Goal: Transaction & Acquisition: Book appointment/travel/reservation

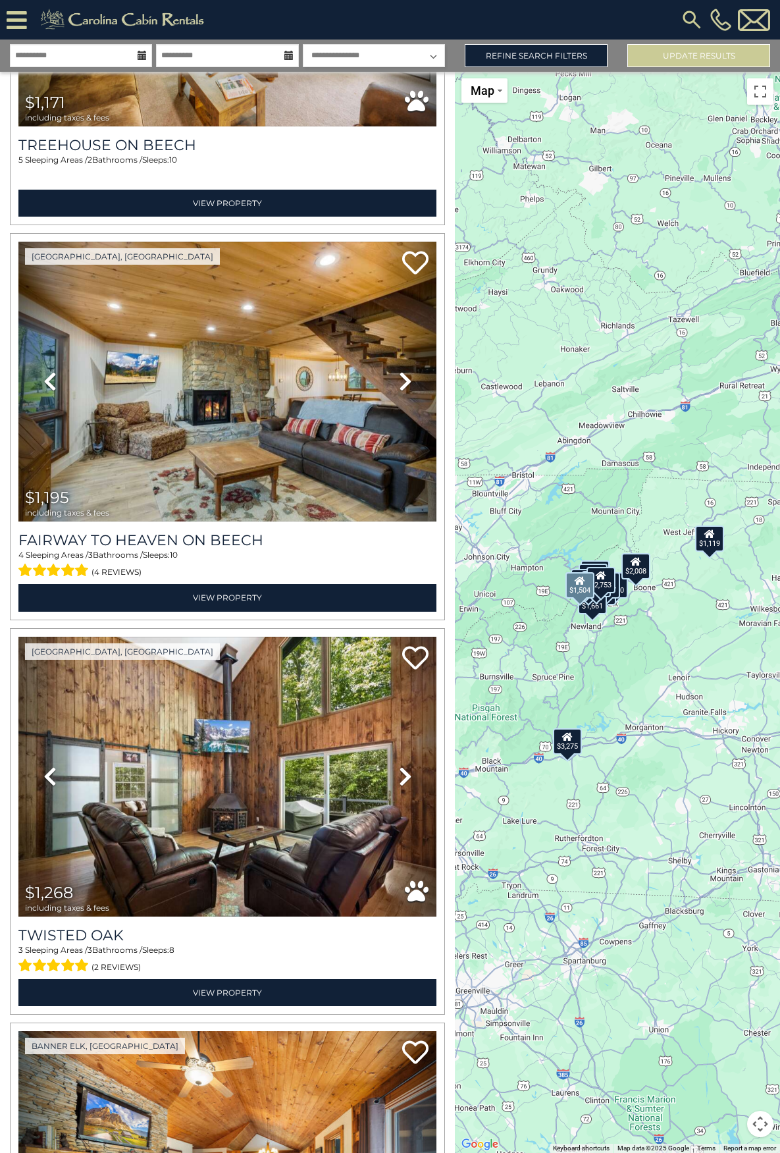
scroll to position [1446, 0]
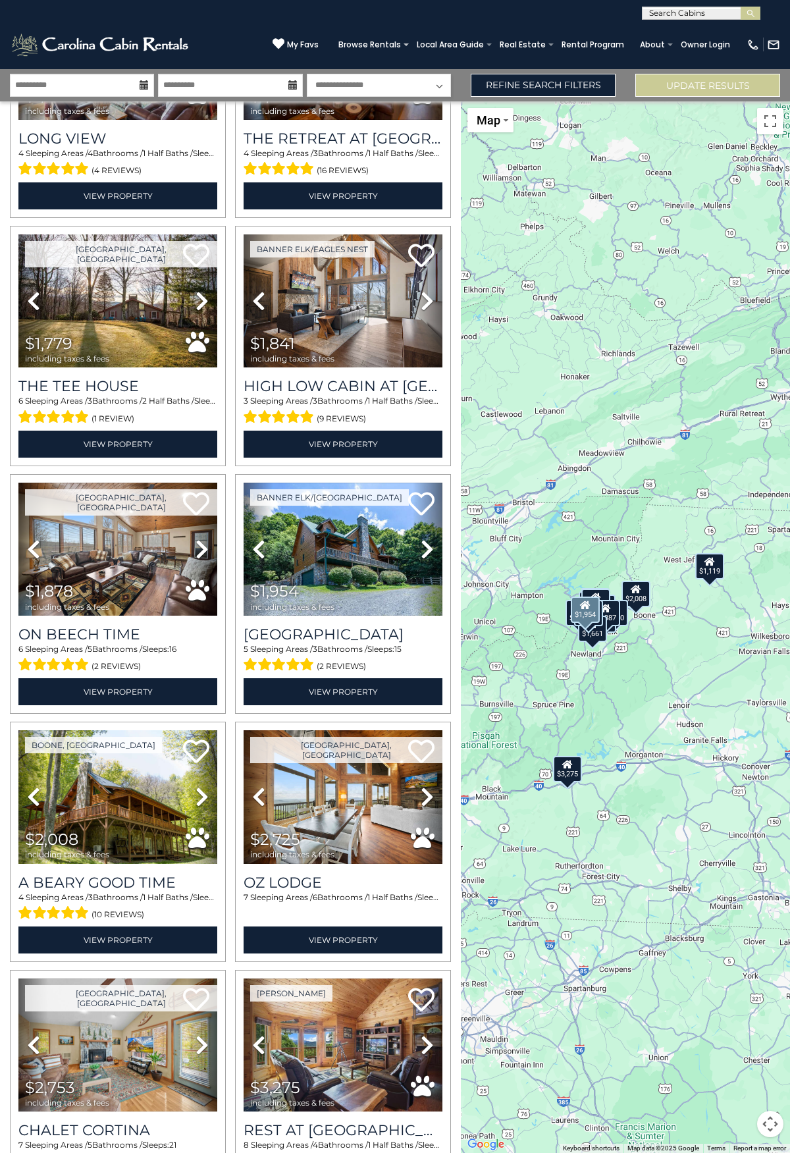
scroll to position [1496, 0]
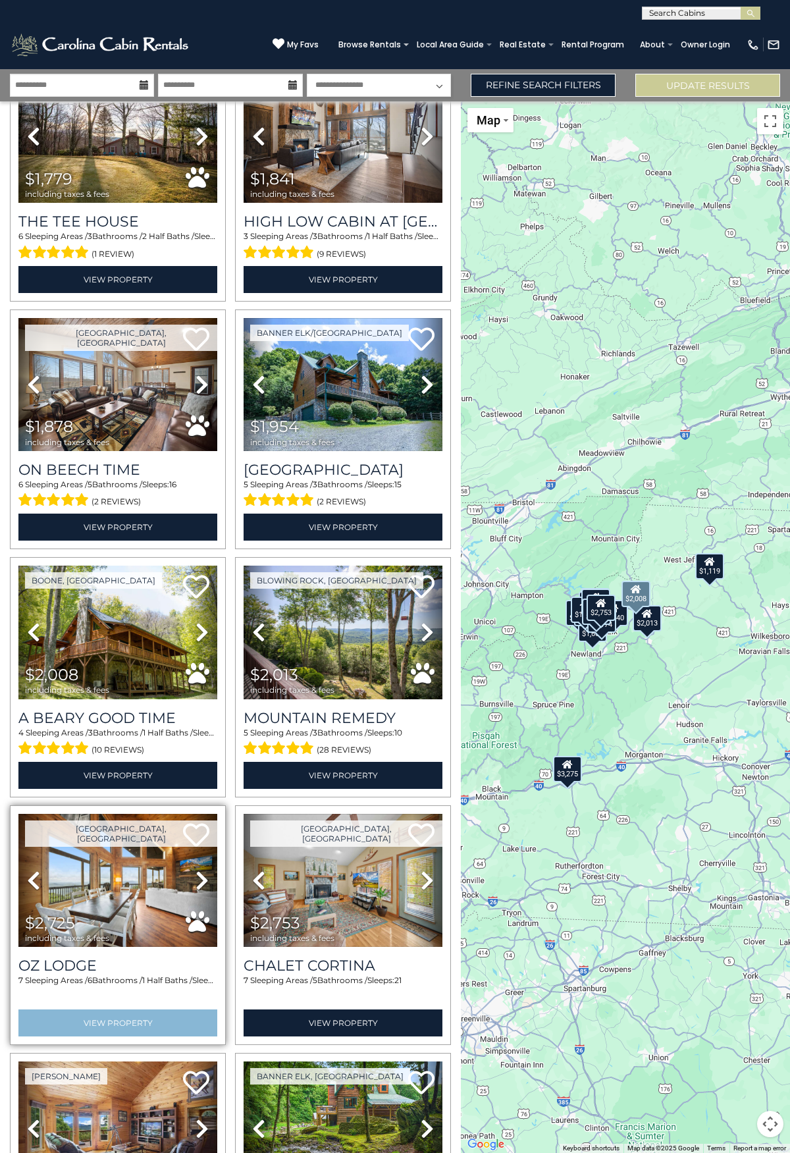
scroll to position [1346, 0]
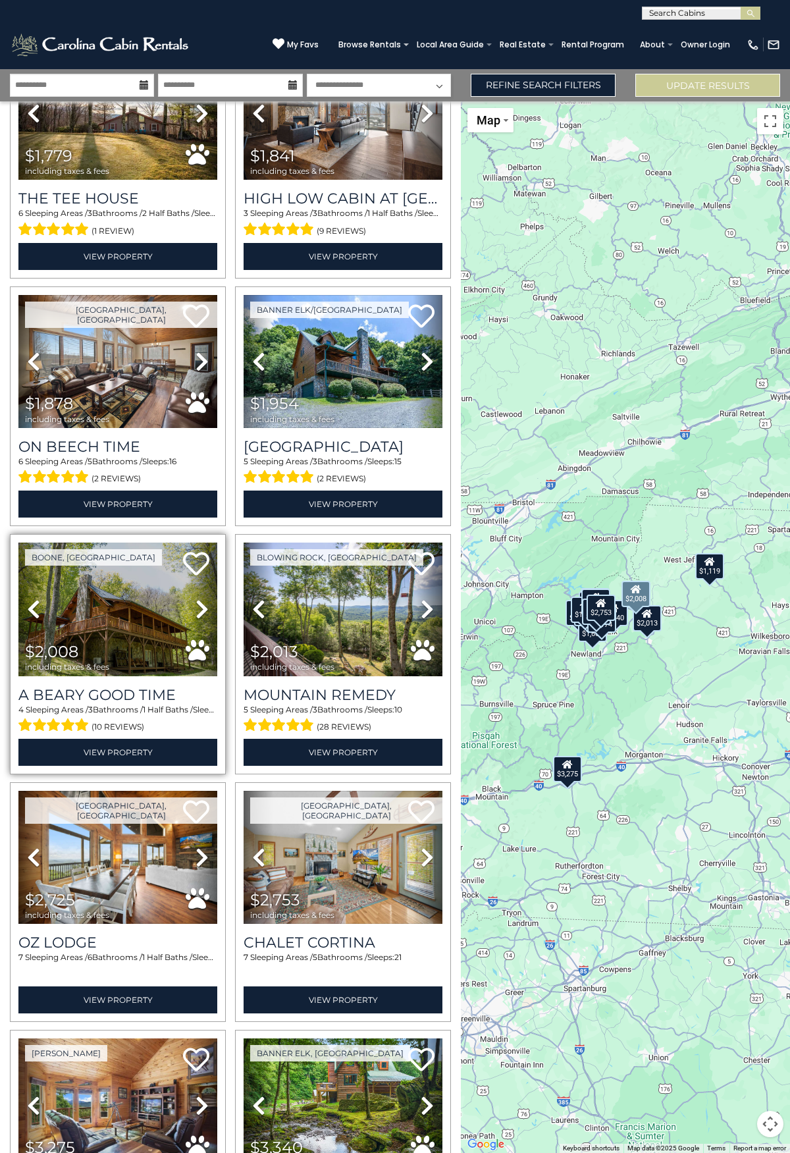
click at [196, 598] on icon at bounding box center [202, 608] width 13 height 21
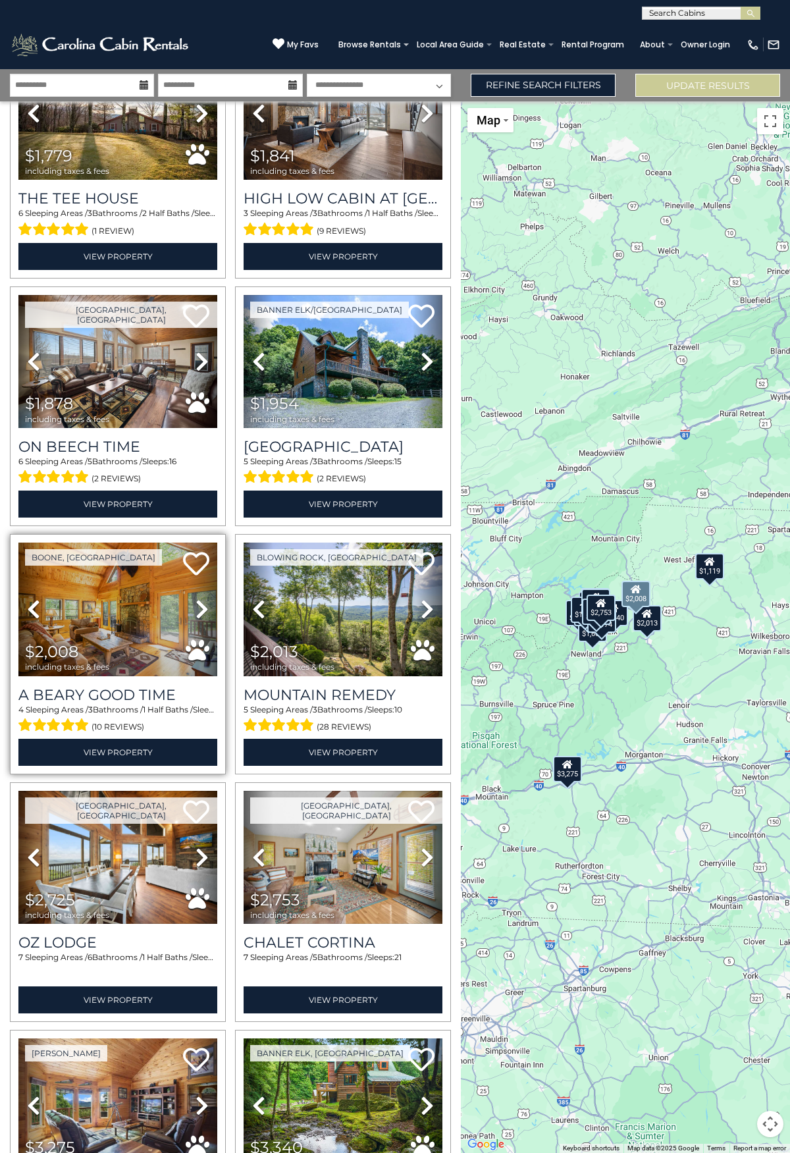
click at [196, 598] on icon at bounding box center [202, 608] width 13 height 21
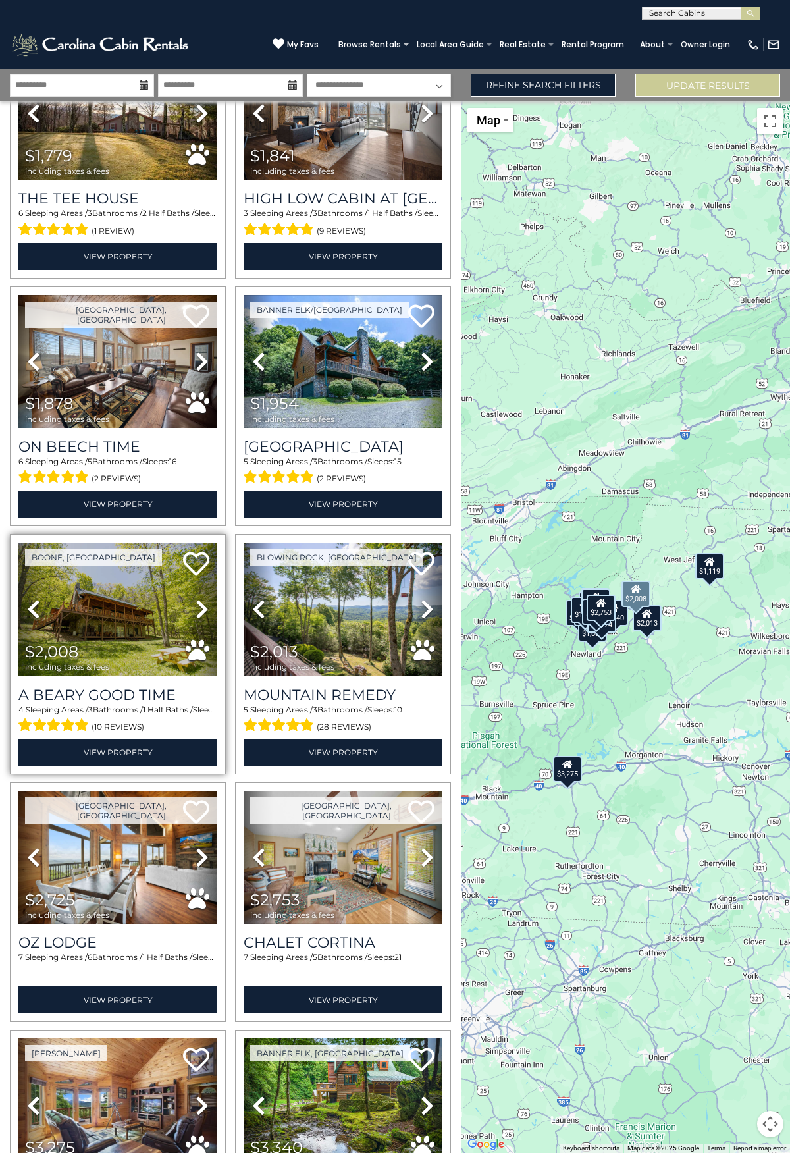
click at [196, 598] on icon at bounding box center [202, 608] width 13 height 21
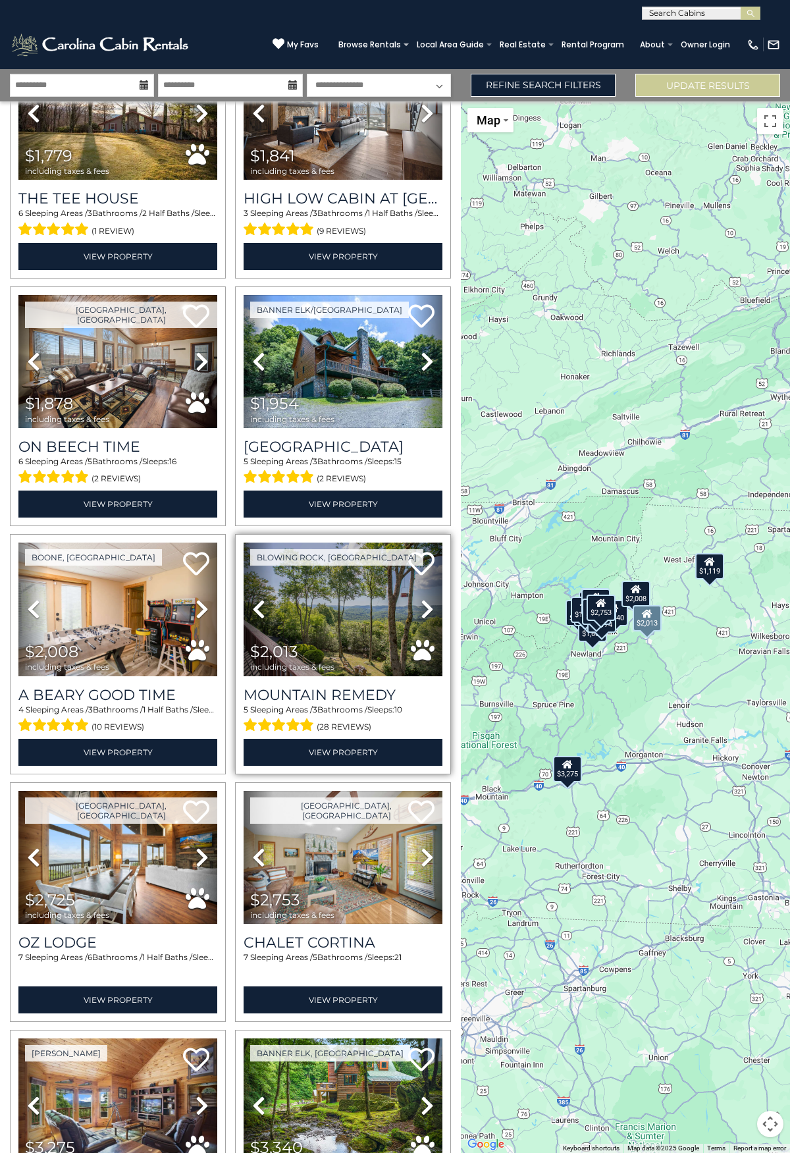
click at [423, 598] on icon at bounding box center [427, 608] width 13 height 21
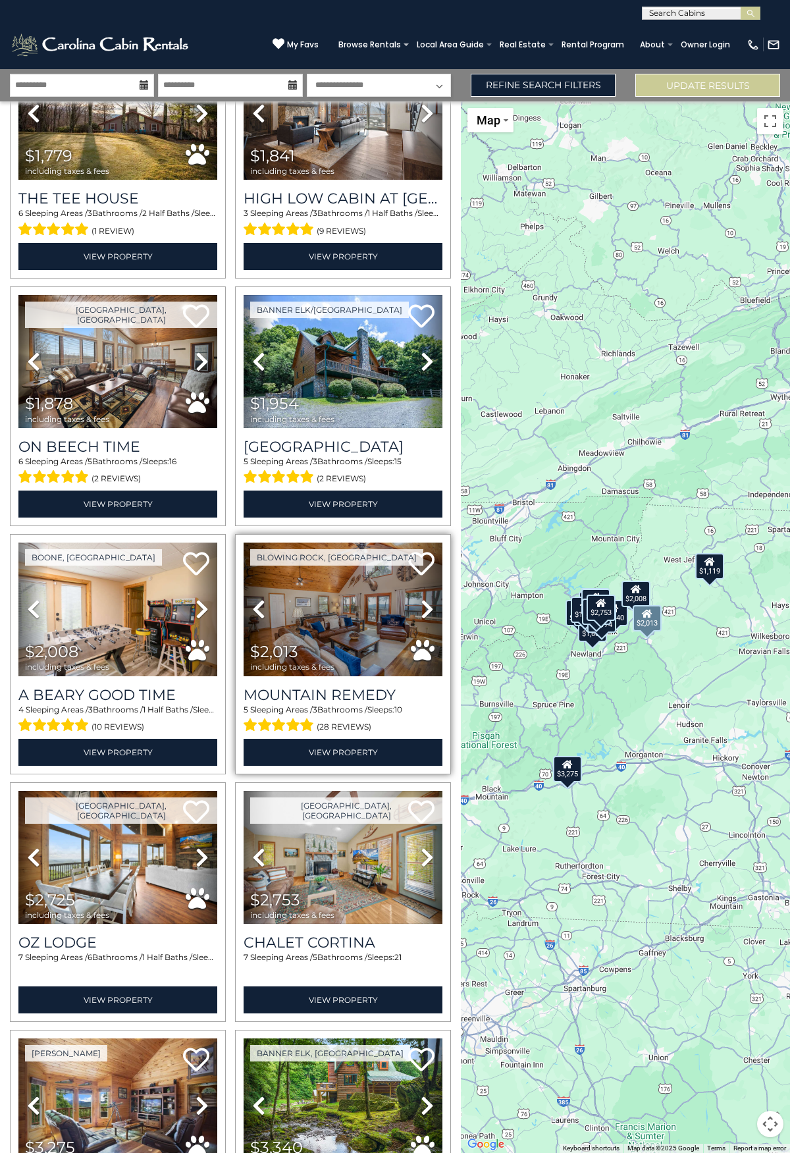
click at [423, 598] on icon at bounding box center [427, 608] width 13 height 21
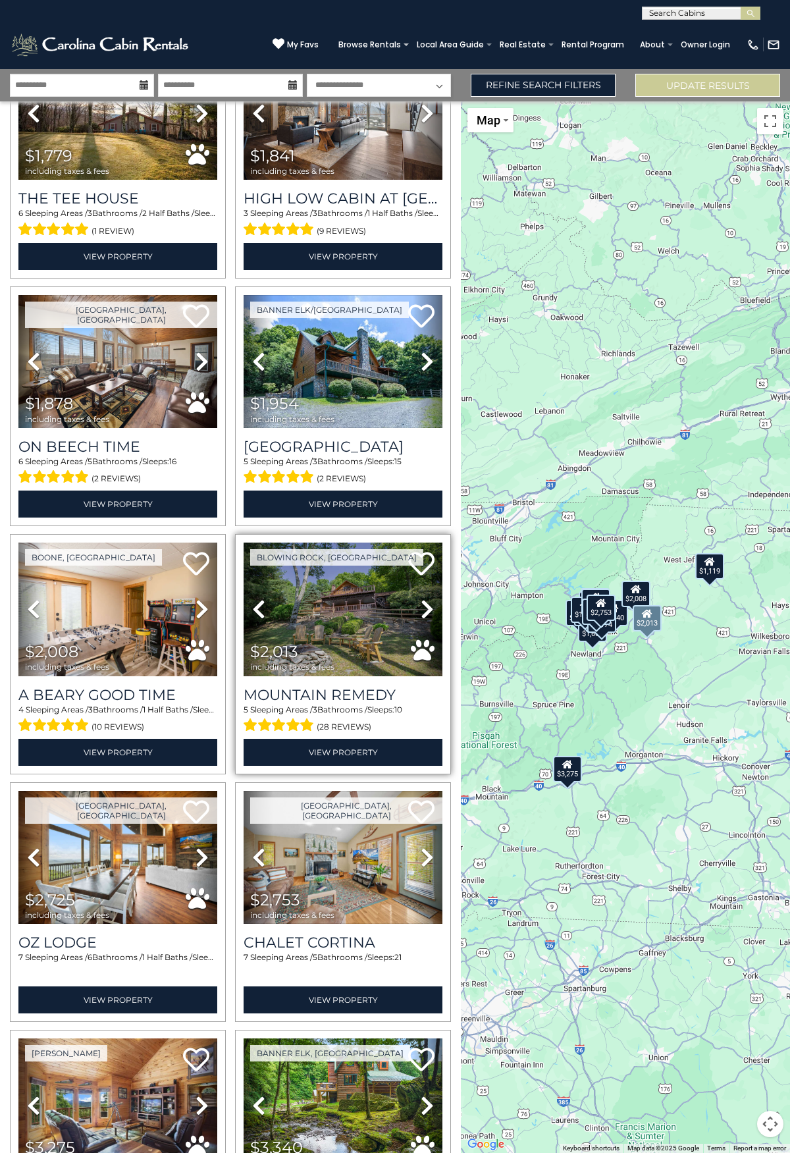
click at [423, 598] on icon at bounding box center [427, 608] width 13 height 21
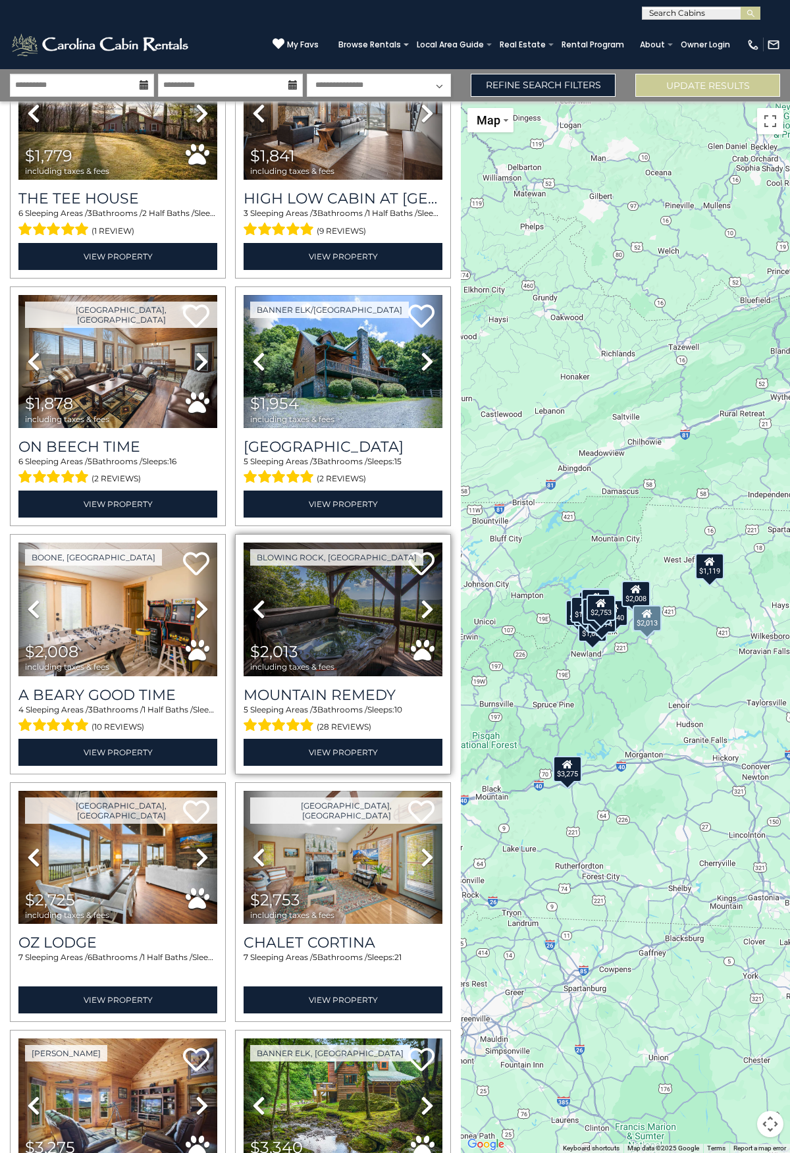
click at [423, 598] on icon at bounding box center [427, 608] width 13 height 21
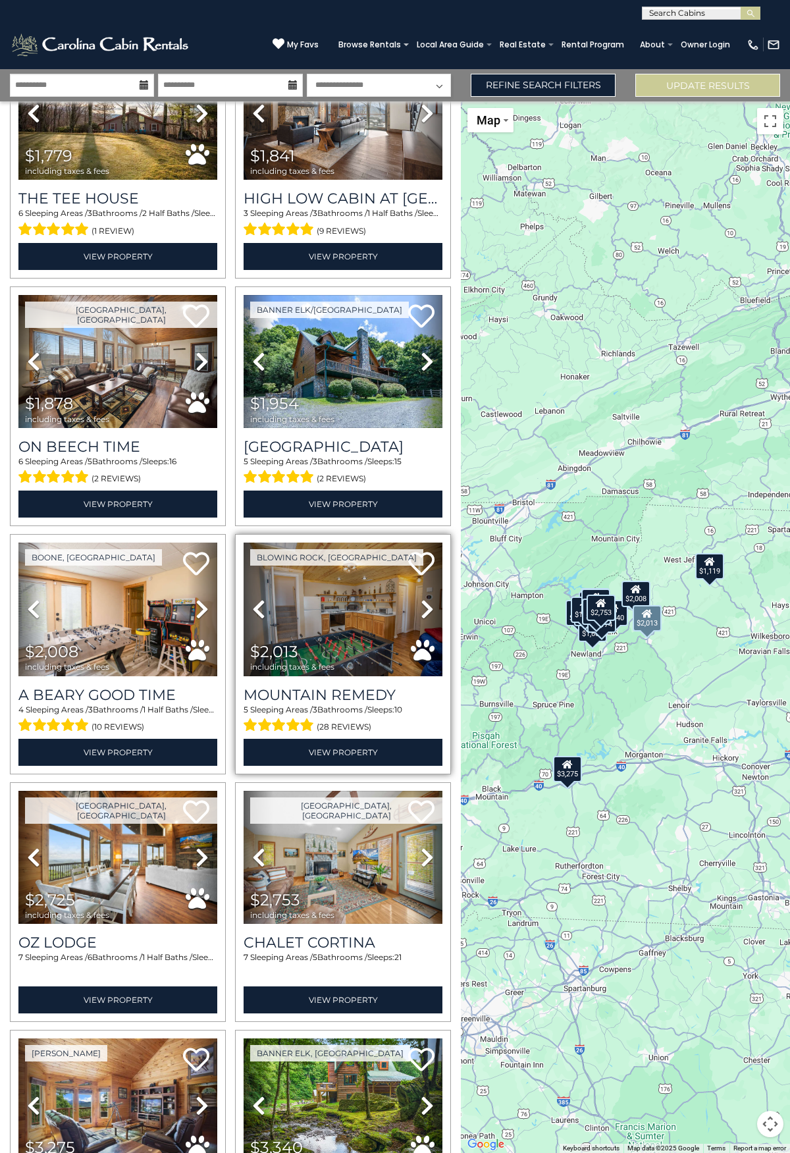
click at [423, 598] on icon at bounding box center [427, 608] width 13 height 21
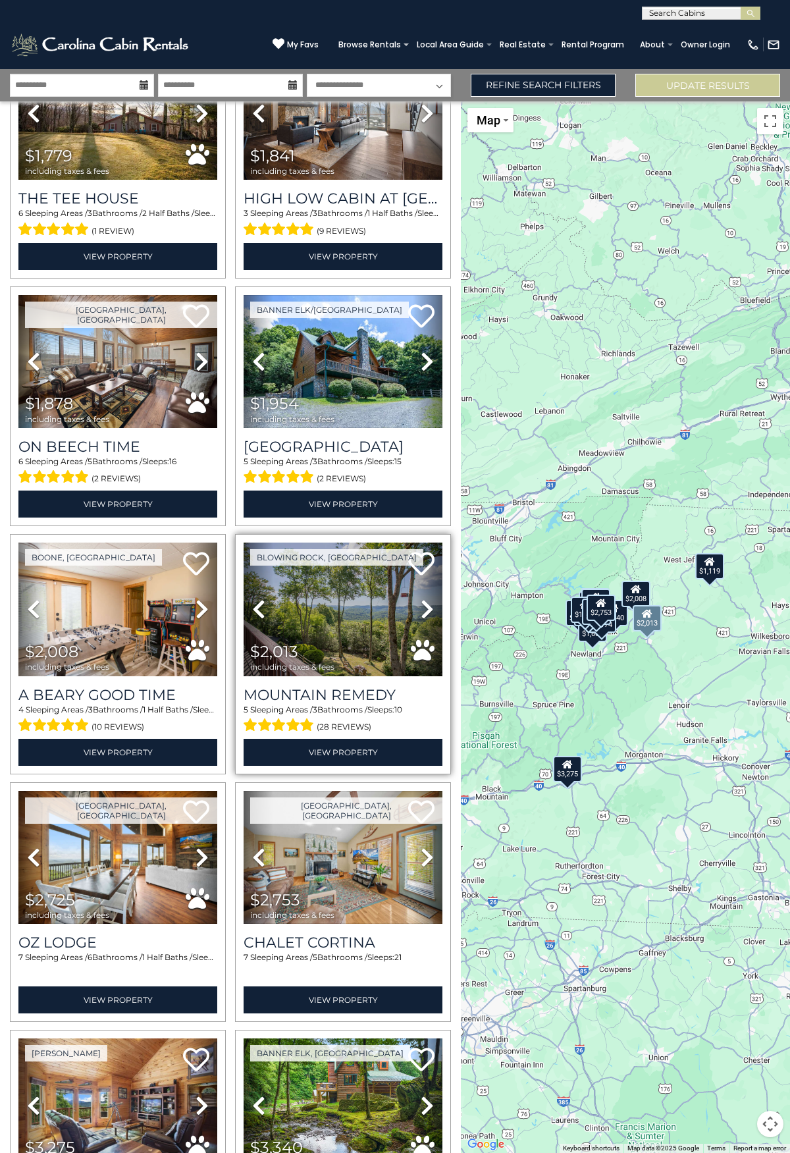
click at [421, 598] on icon at bounding box center [427, 608] width 13 height 21
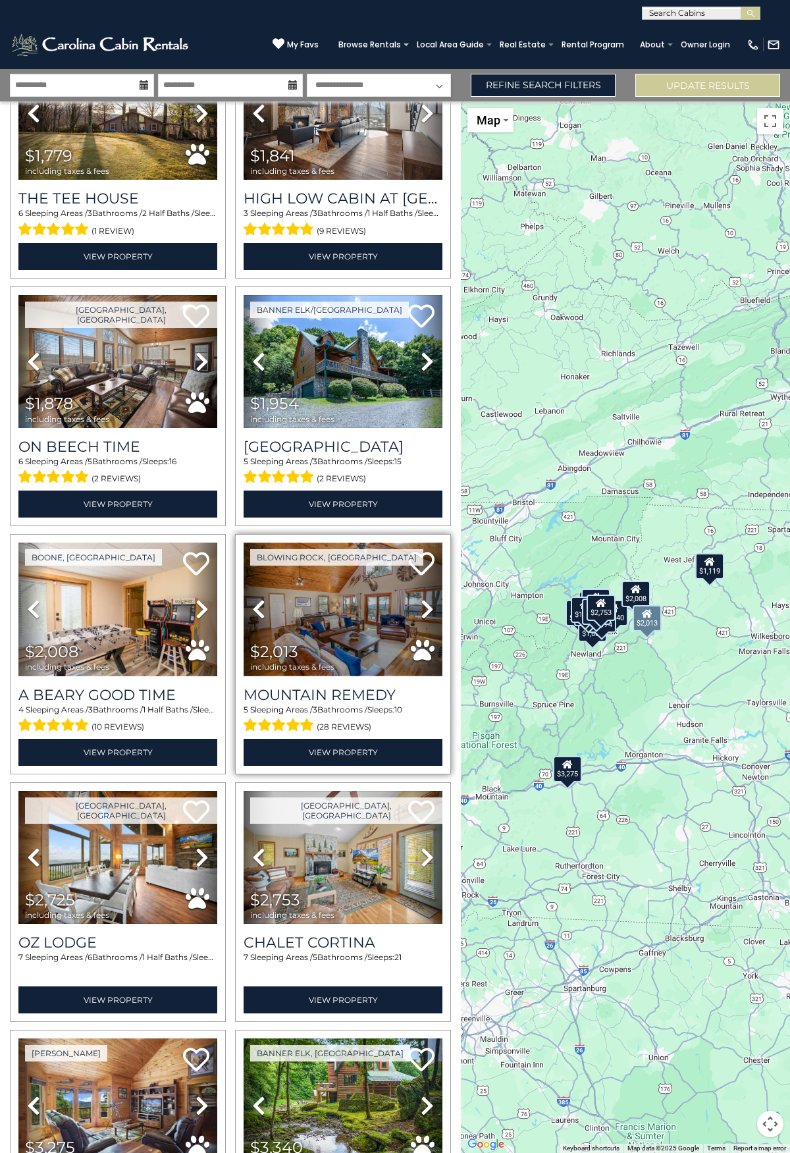
click at [345, 585] on img at bounding box center [343, 608] width 199 height 133
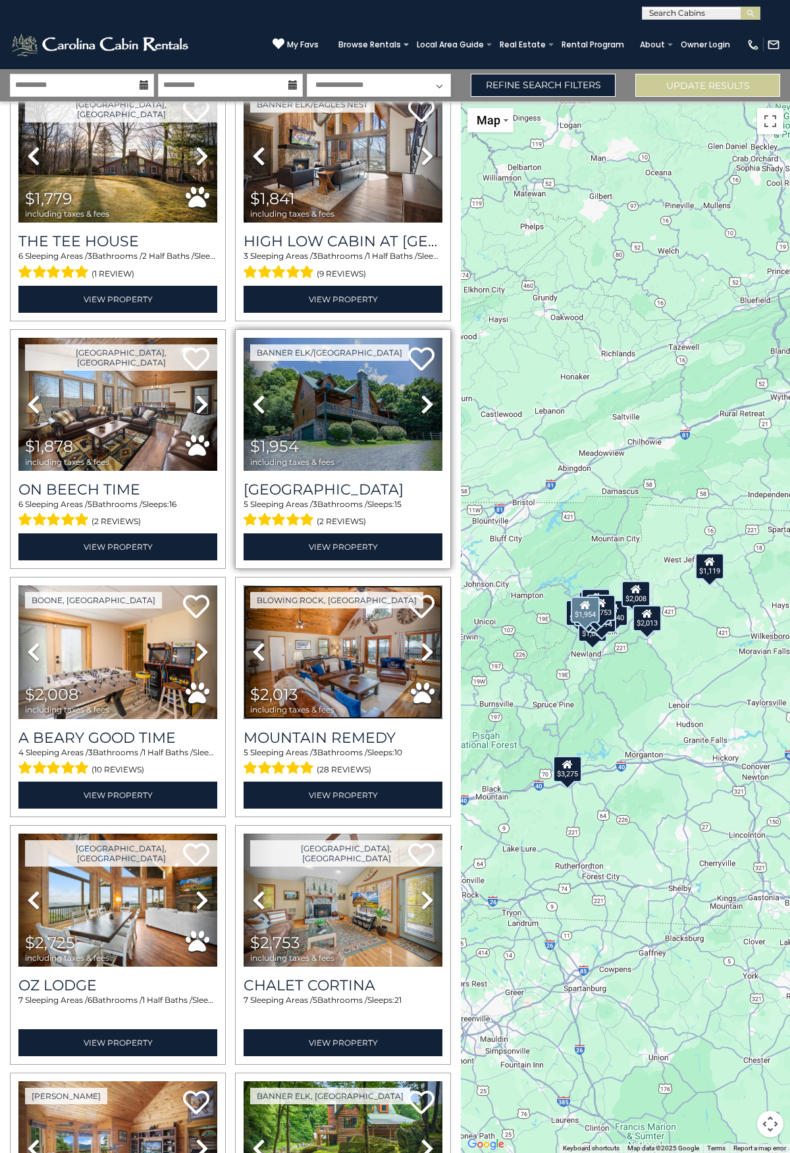
scroll to position [1280, 0]
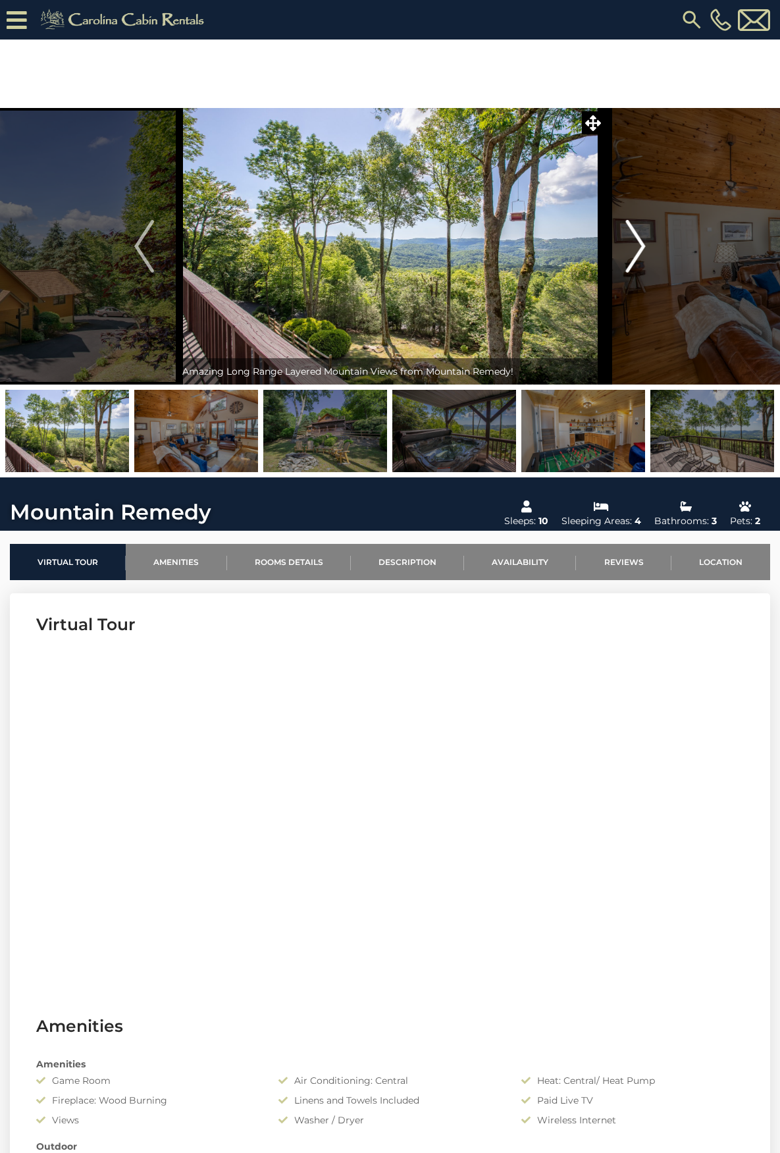
click at [630, 239] on img "Next" at bounding box center [636, 246] width 20 height 53
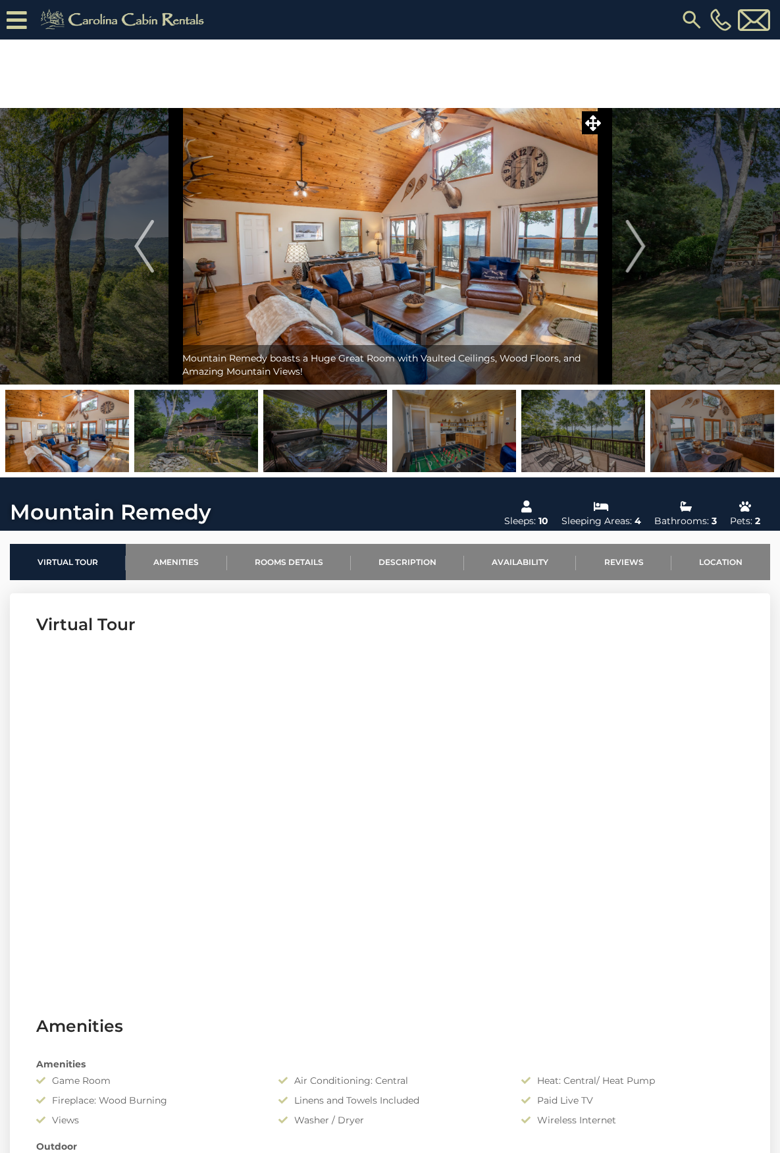
click at [298, 458] on img at bounding box center [325, 431] width 124 height 82
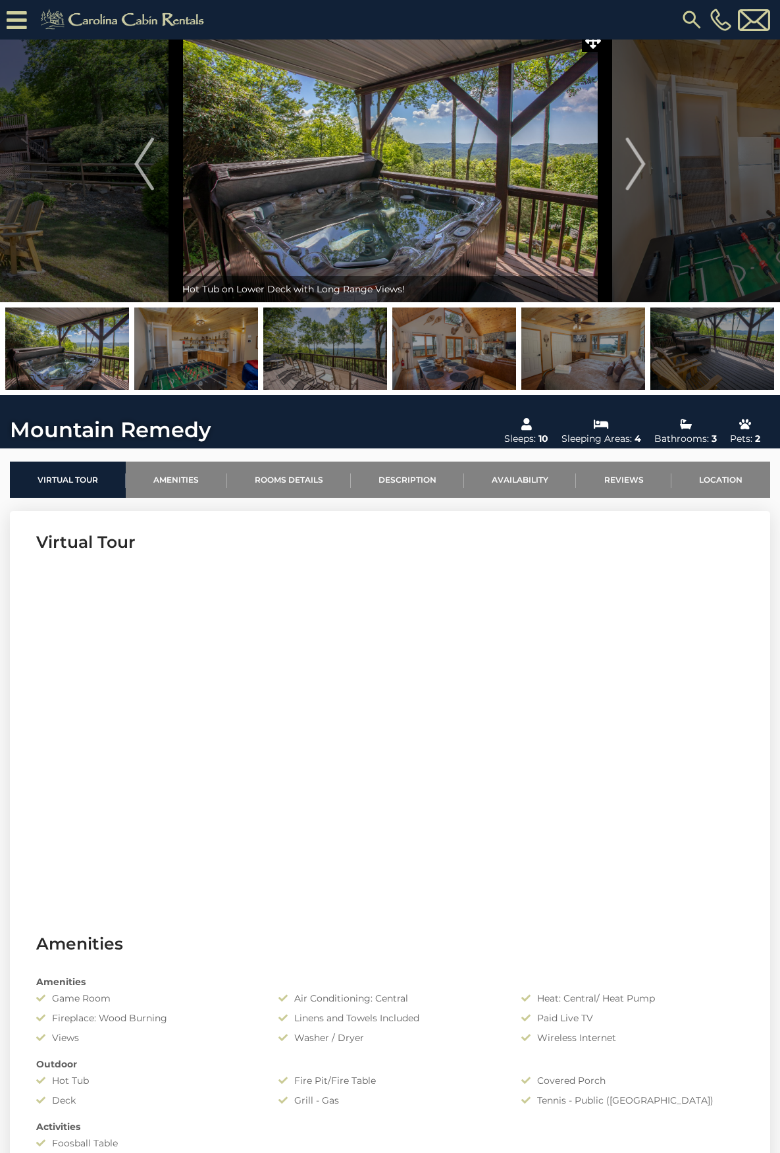
scroll to position [66, 0]
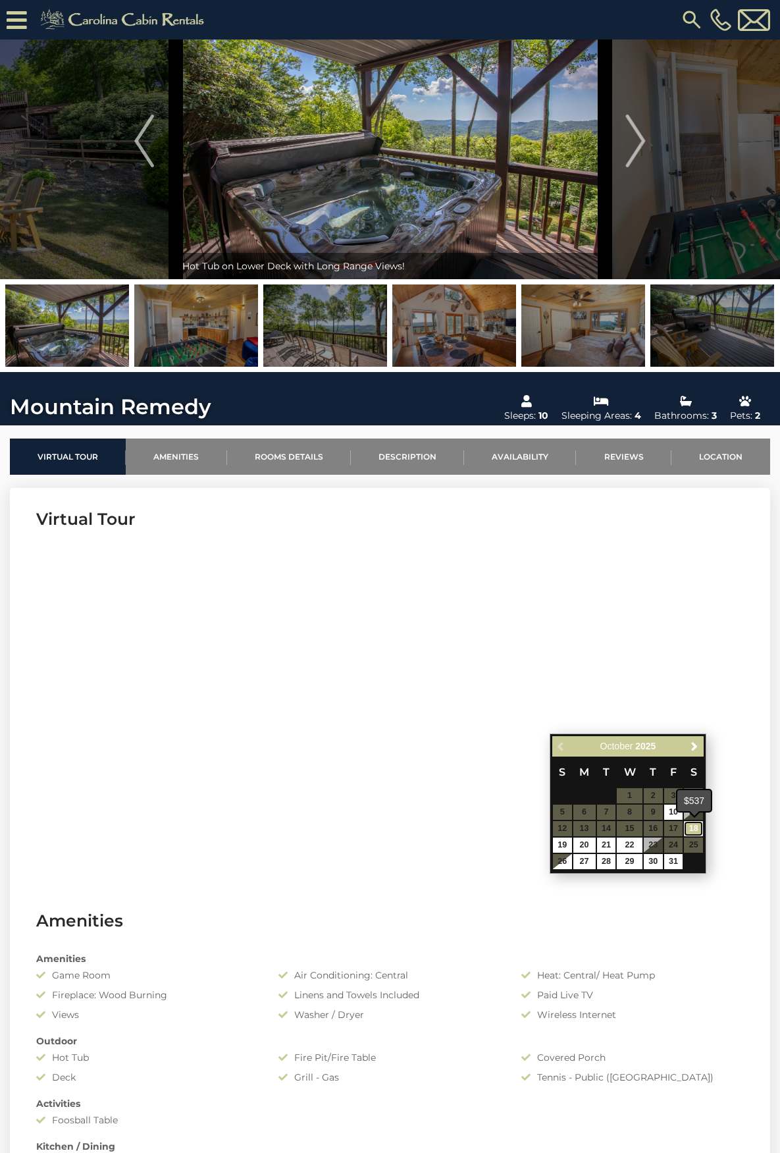
click at [695, 829] on link "18" at bounding box center [693, 828] width 19 height 15
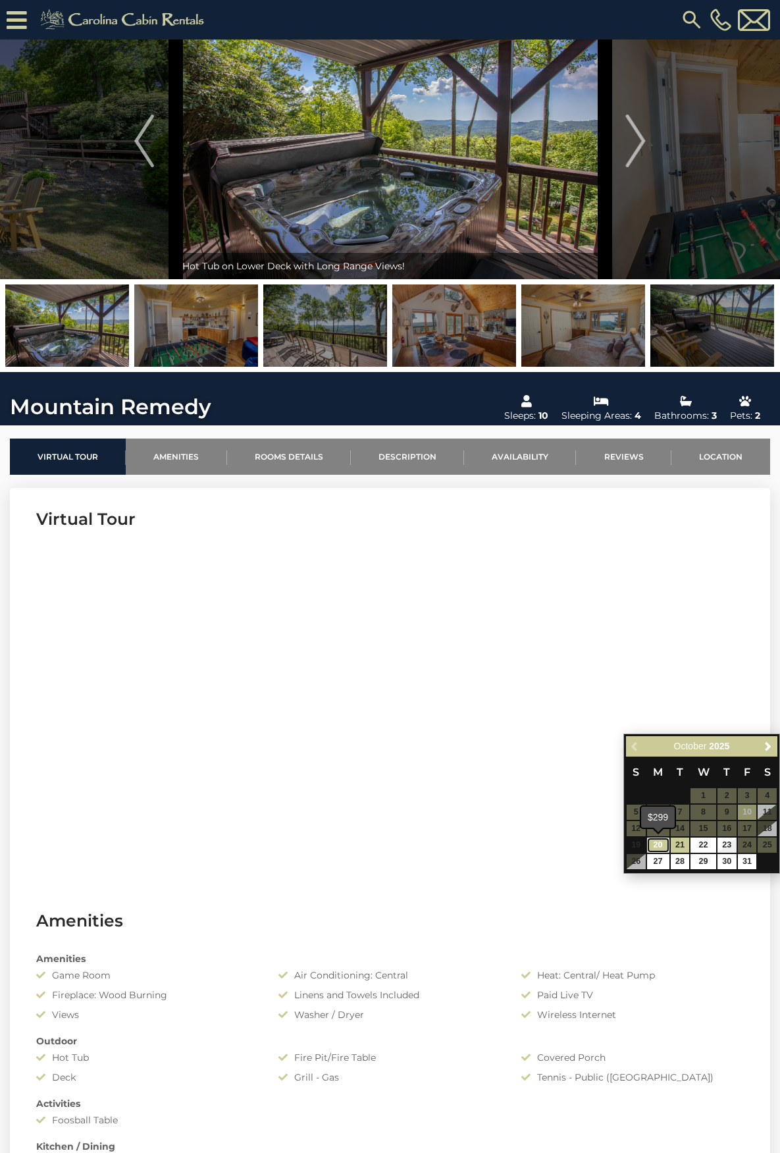
click at [661, 843] on link "20" at bounding box center [658, 844] width 22 height 15
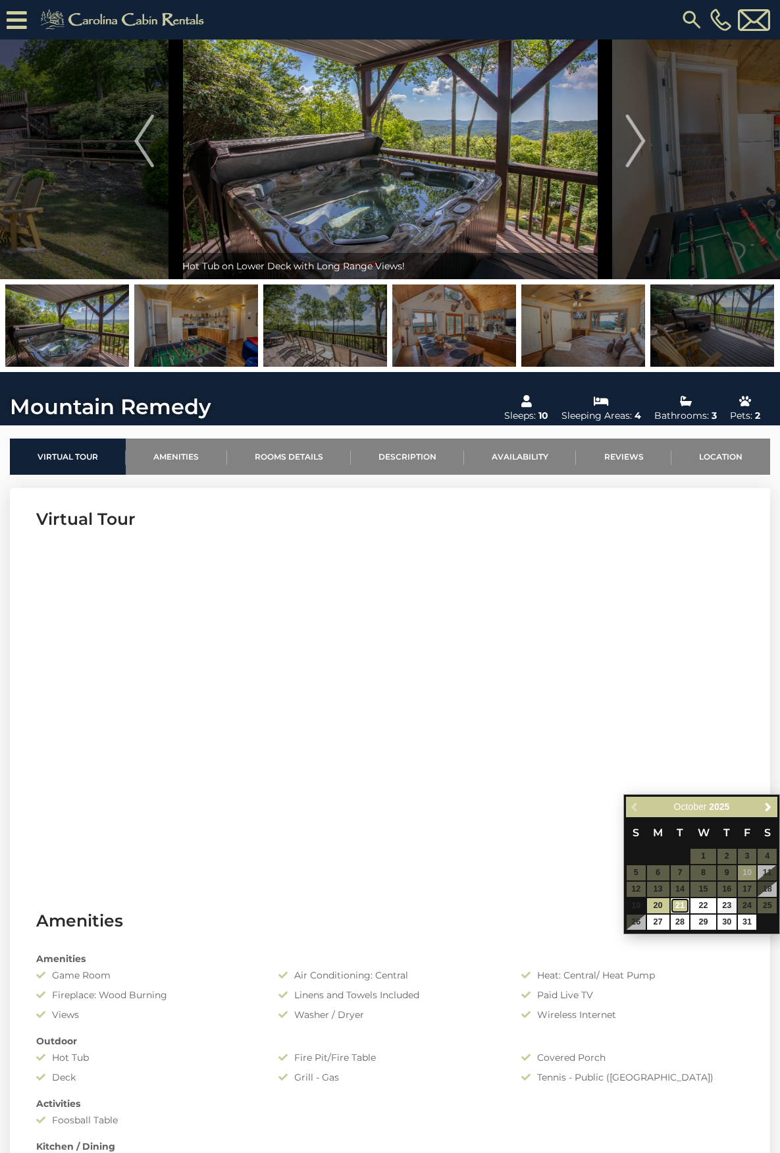
click at [678, 906] on link "21" at bounding box center [680, 905] width 19 height 15
type input "**********"
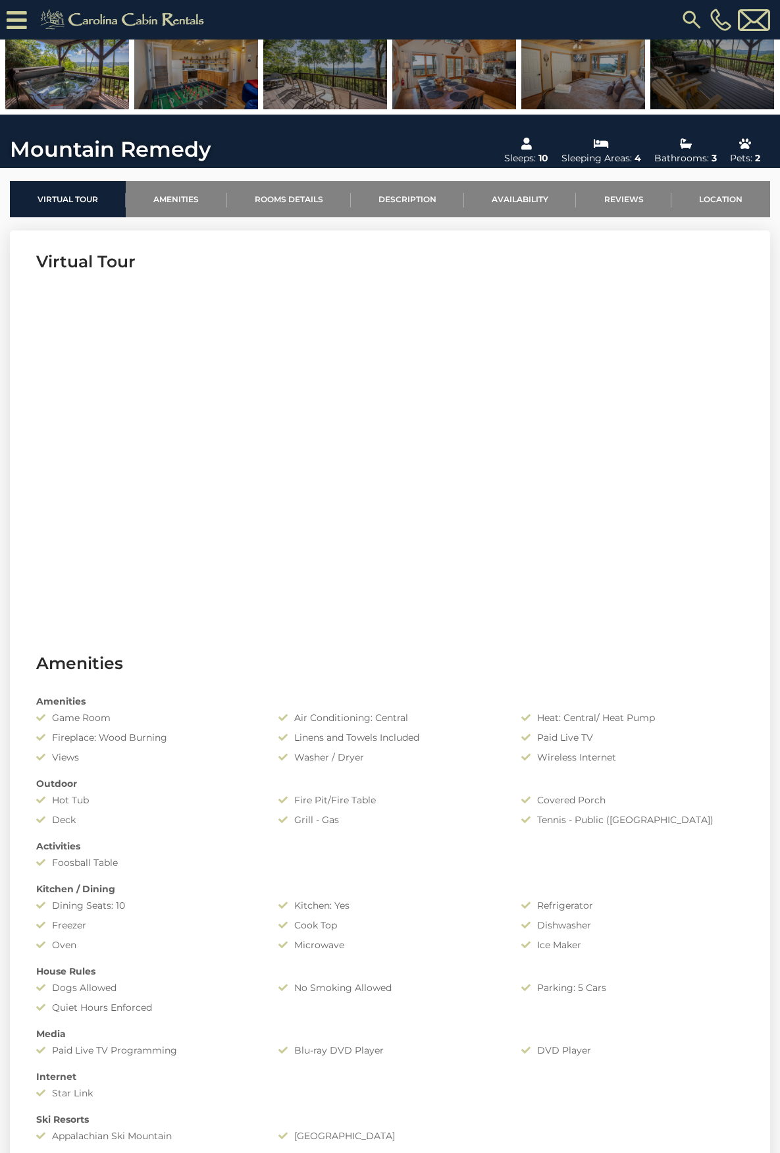
scroll to position [329, 0]
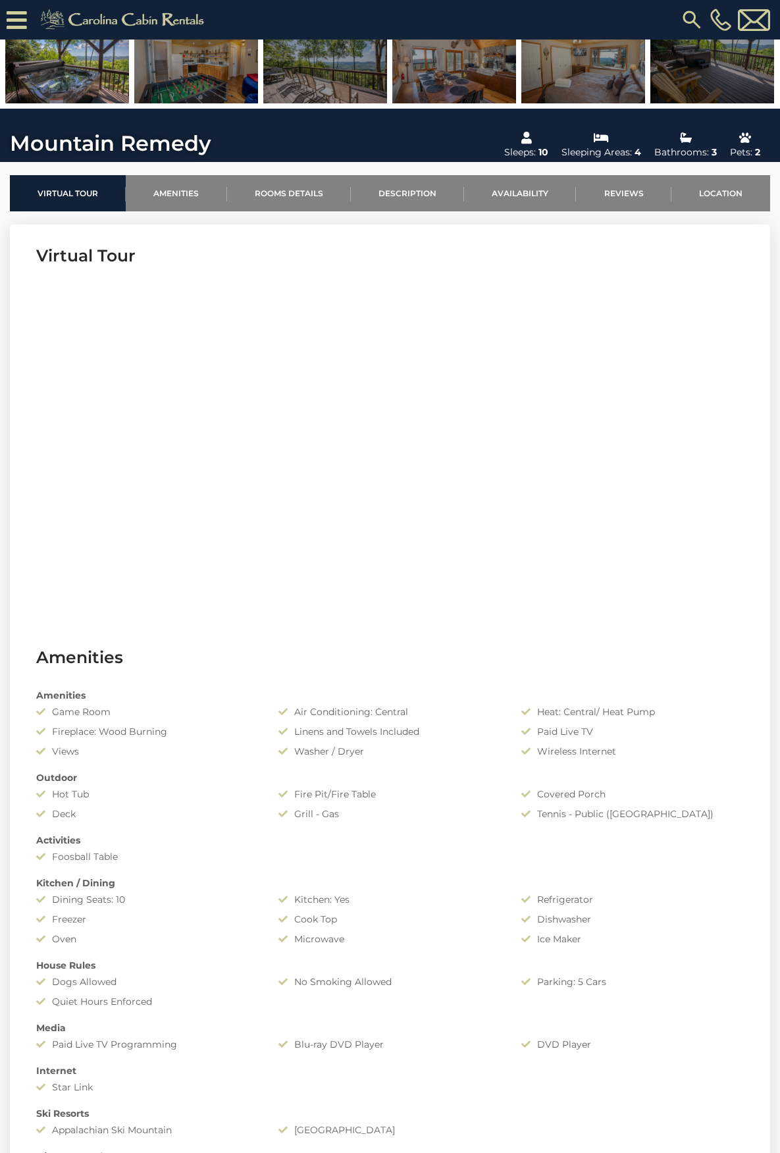
select select "*"
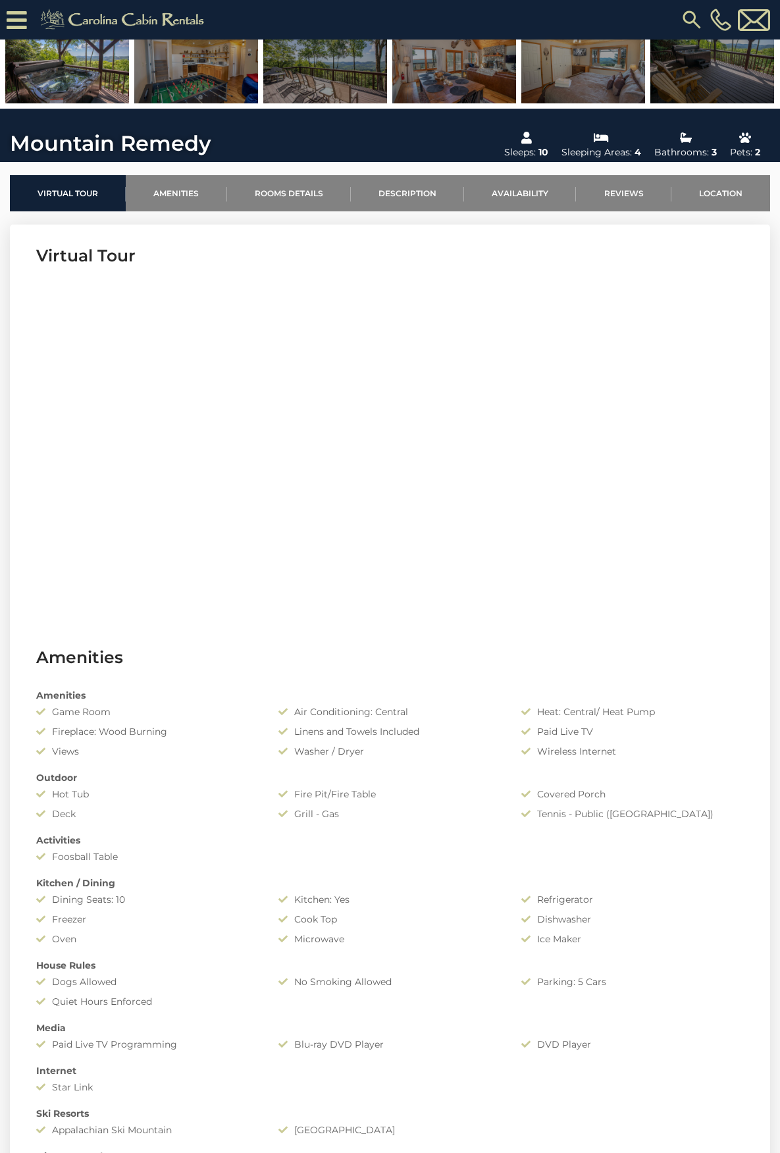
select select "*"
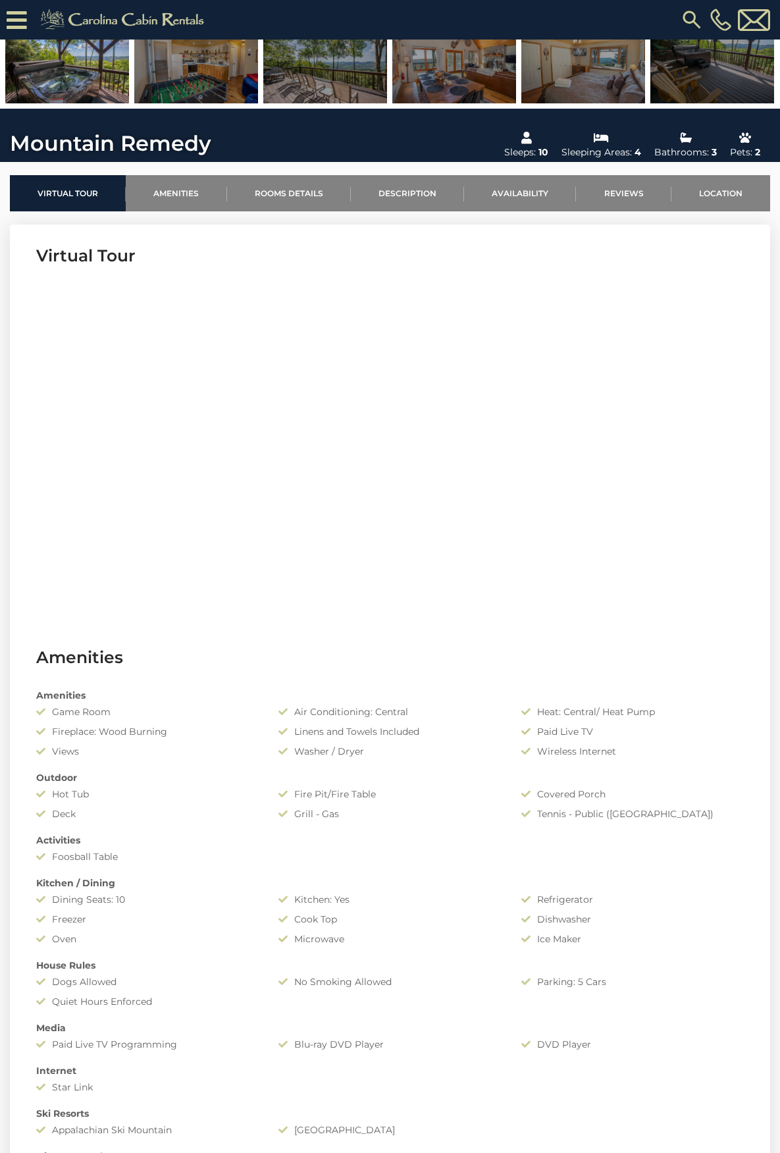
select select "*"
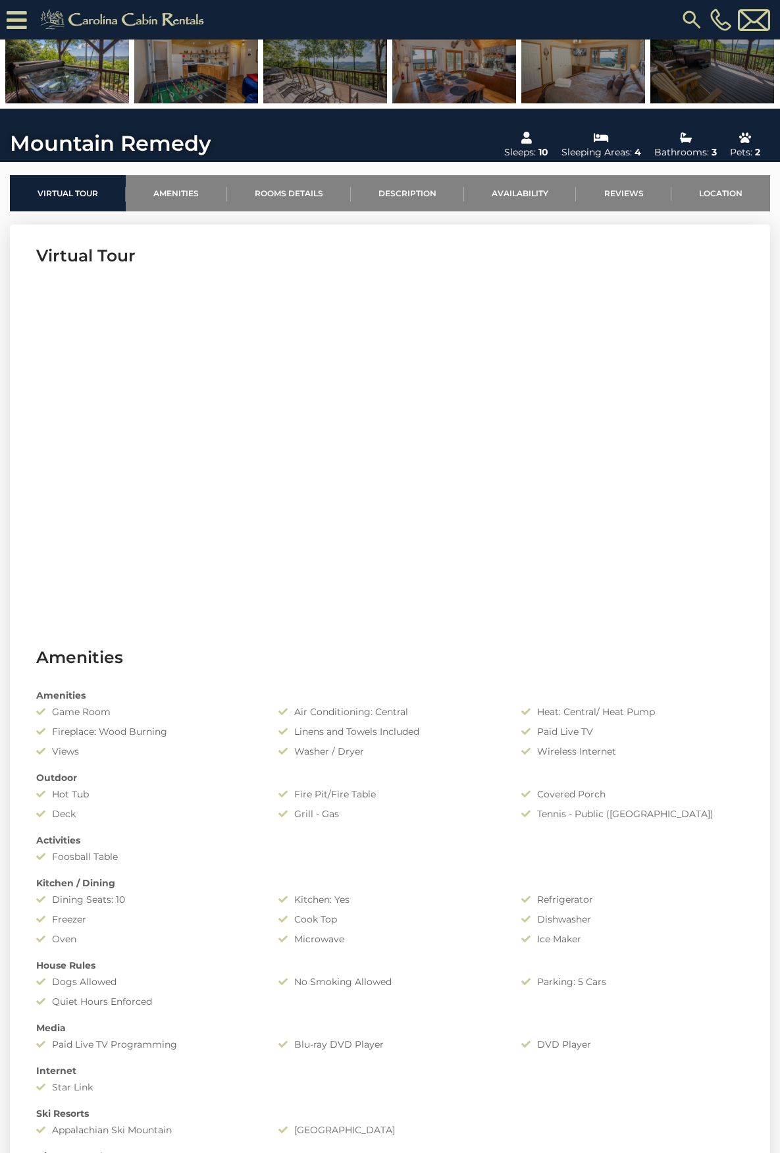
select select "*"
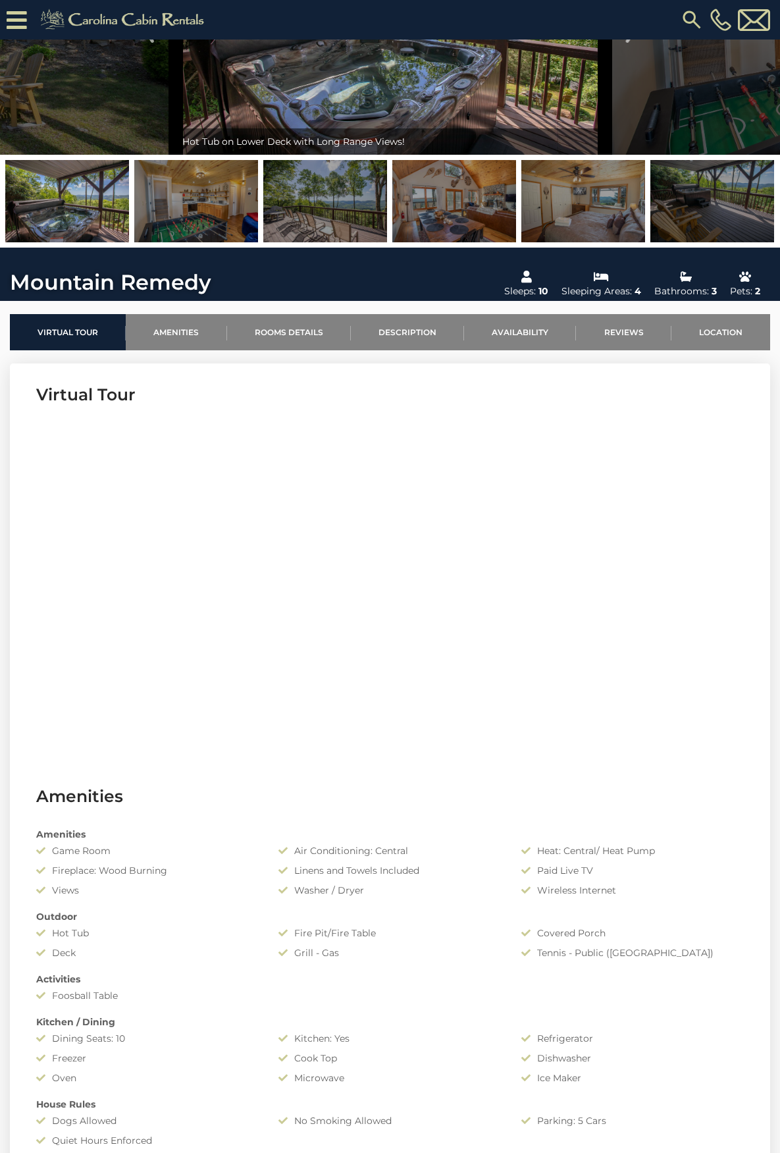
scroll to position [197, 0]
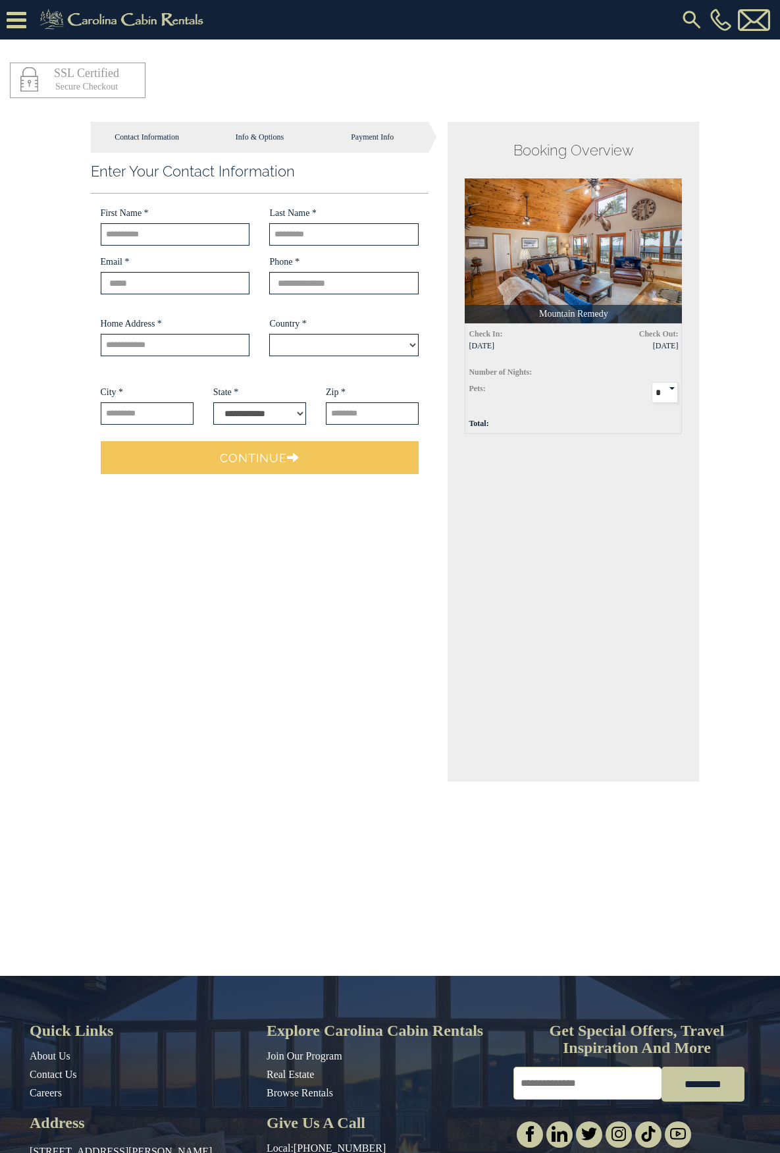
click at [278, 689] on main "Contact Information Info & Options Payment Info 1. Guest Information Email *" at bounding box center [390, 444] width 639 height 673
select select "*********"
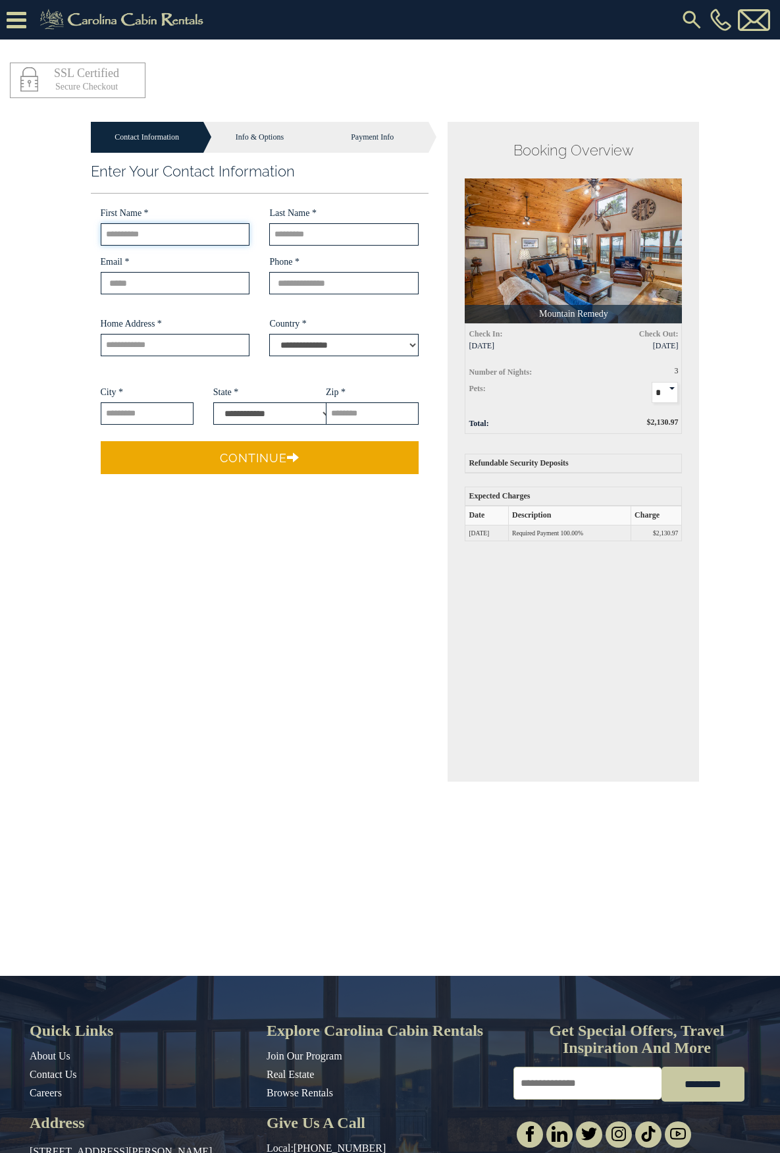
click at [104, 223] on input "text" at bounding box center [175, 234] width 149 height 22
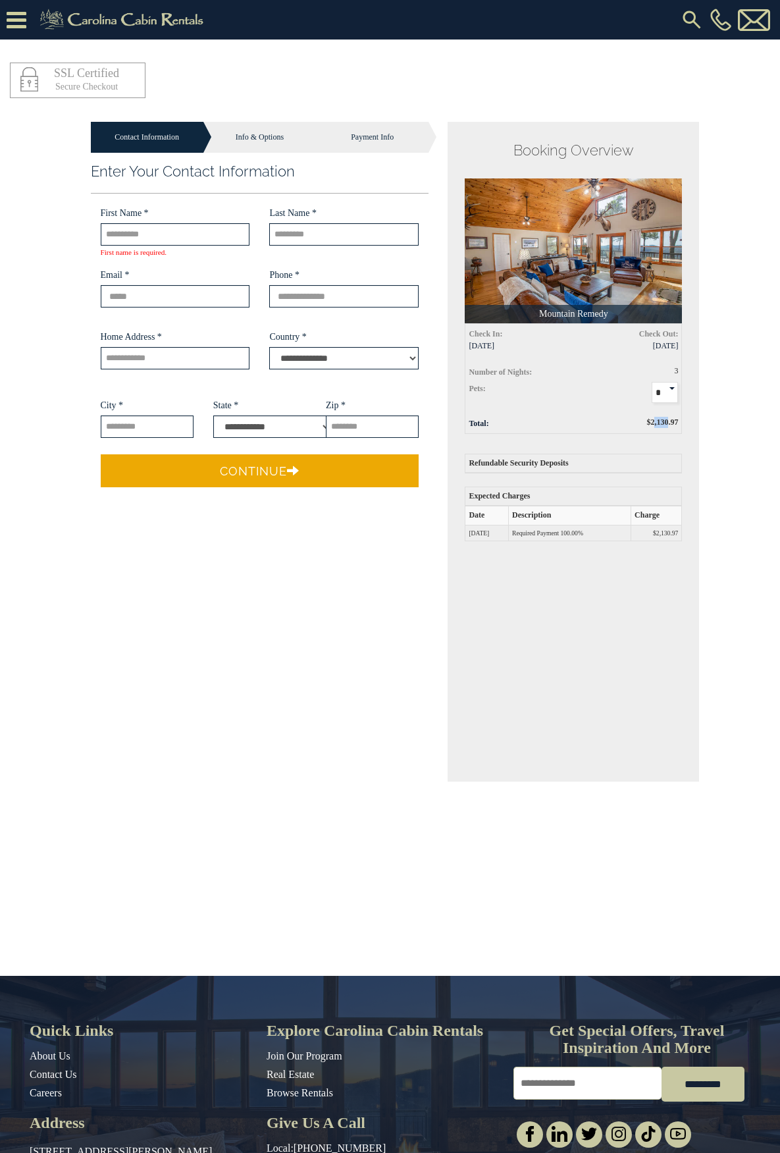
drag, startPoint x: 688, startPoint y: 386, endPoint x: 706, endPoint y: 386, distance: 17.8
click at [688, 417] on div "$2,130.97" at bounding box center [630, 422] width 115 height 11
click at [120, 223] on input "text" at bounding box center [175, 234] width 149 height 22
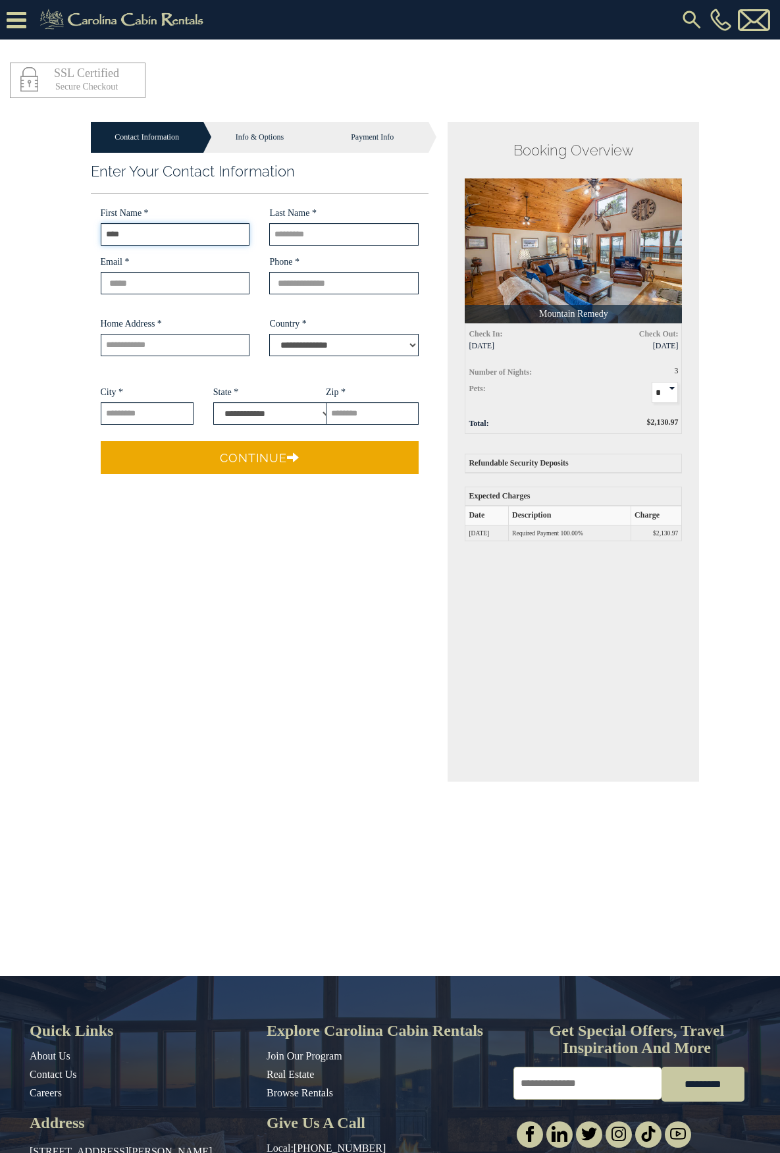
type input "****"
type input "******"
type input "**********"
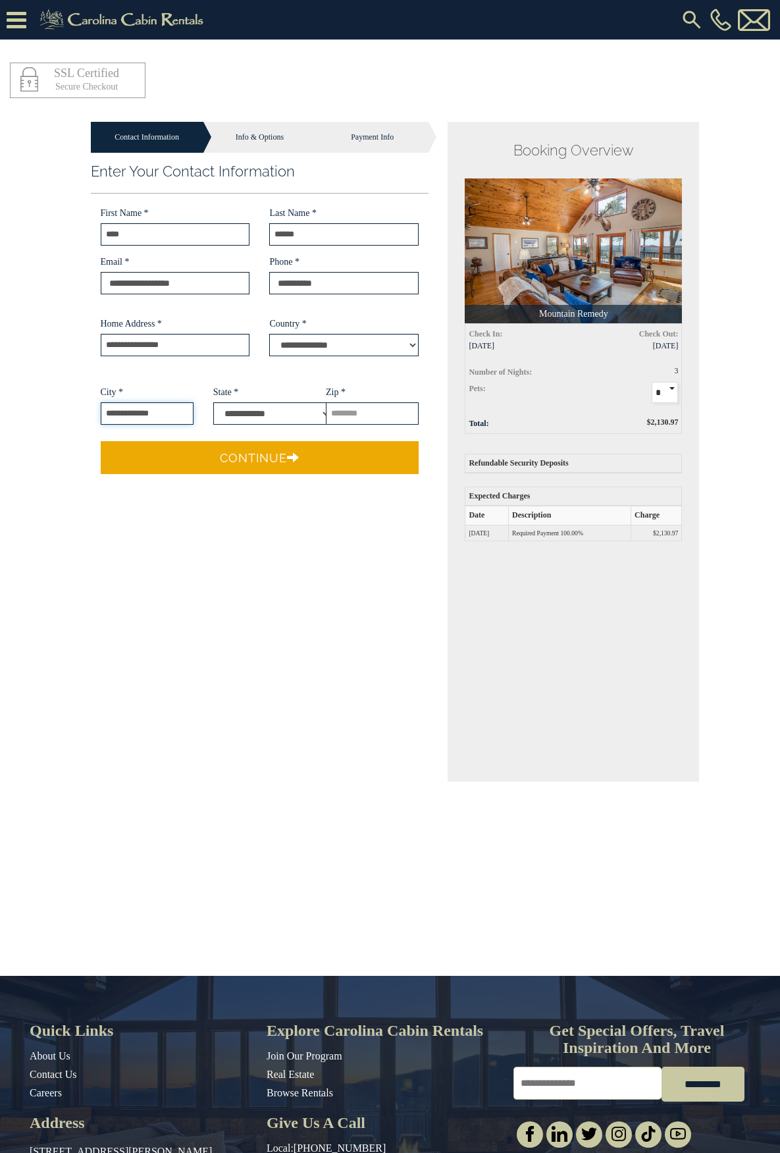
type input "**********"
select select "**"
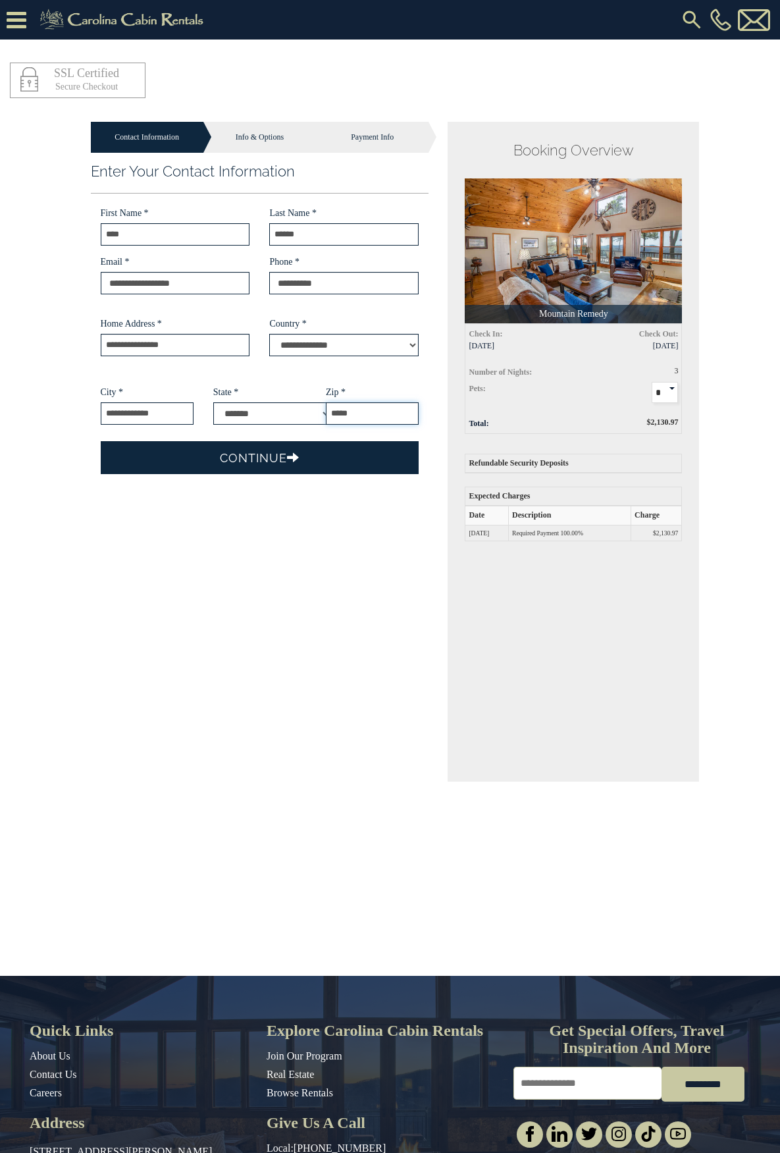
type input "*****"
click at [199, 441] on button "Continue" at bounding box center [260, 457] width 319 height 33
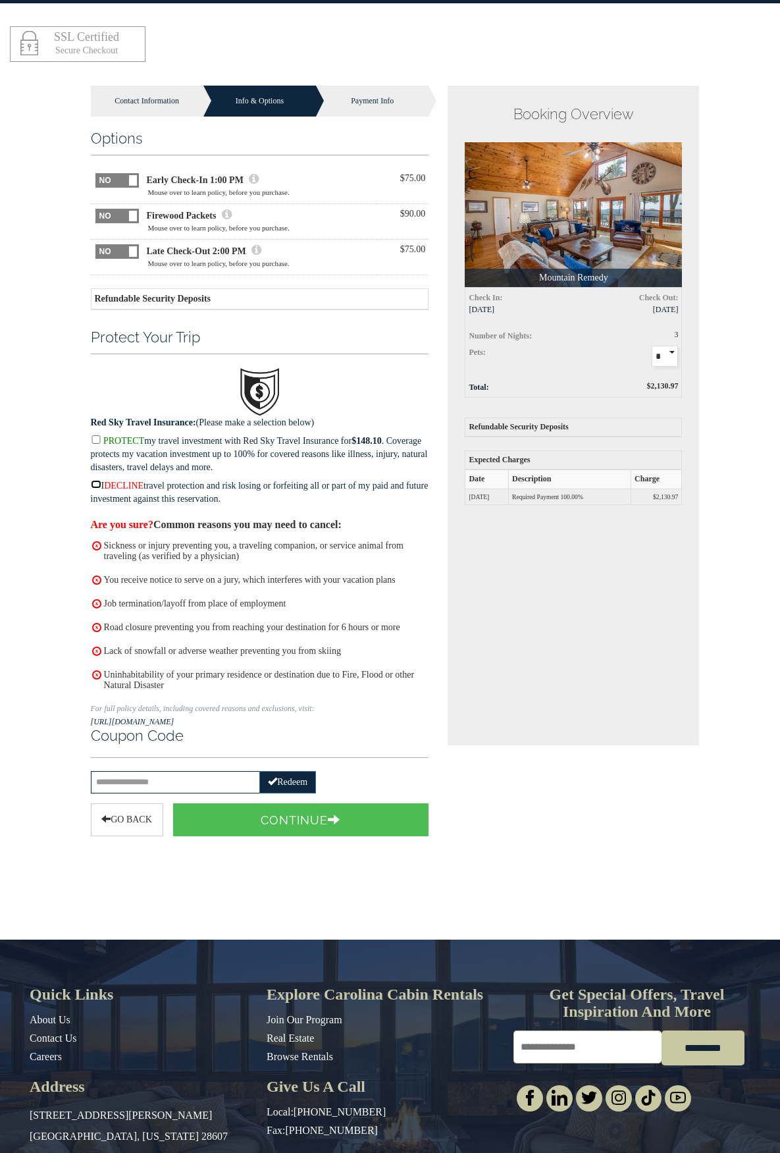
scroll to position [68, 0]
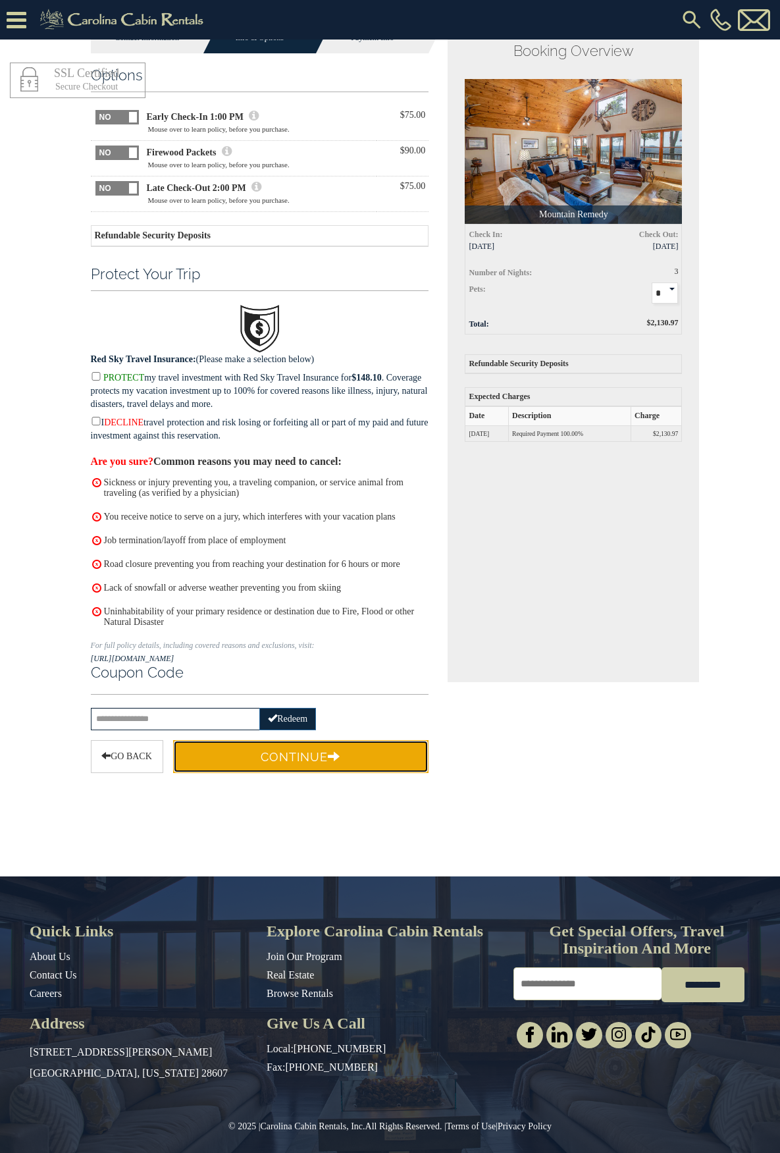
click at [290, 773] on button "Continue" at bounding box center [301, 756] width 256 height 33
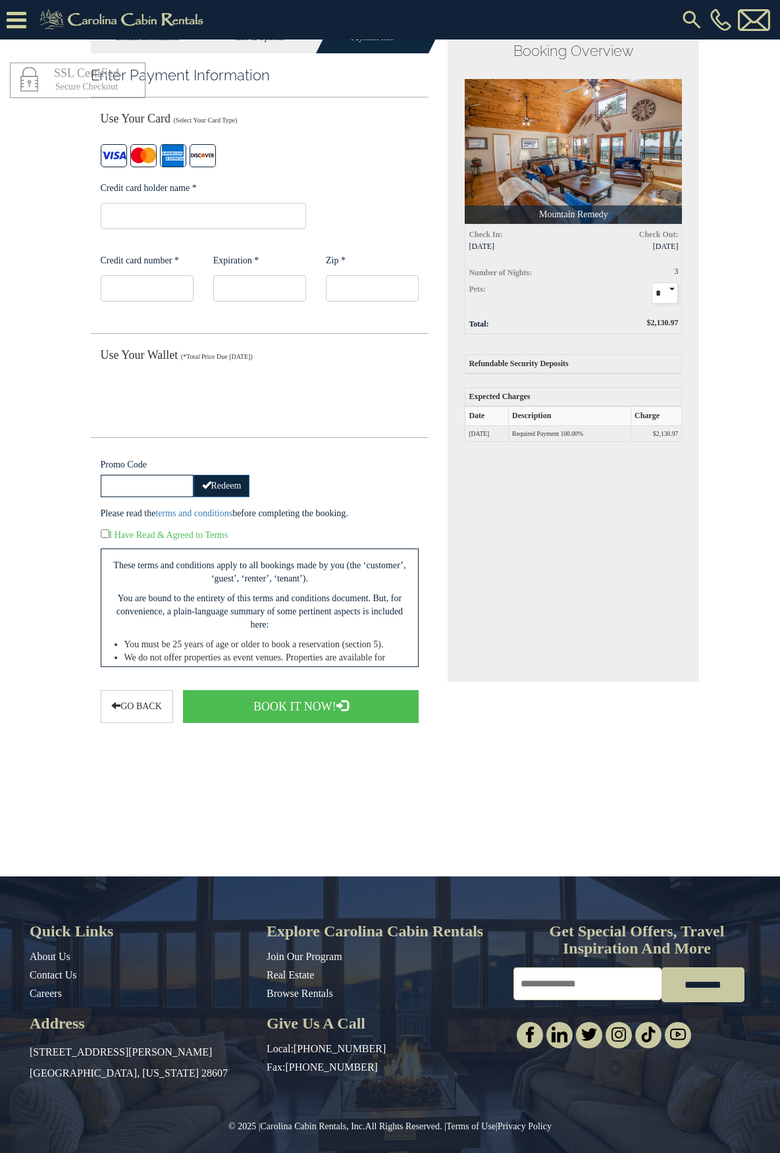
click at [103, 288] on iframe at bounding box center [147, 288] width 93 height 26
click at [101, 275] on iframe at bounding box center [147, 288] width 93 height 26
click at [354, 287] on iframe at bounding box center [372, 288] width 93 height 26
click at [122, 203] on iframe at bounding box center [204, 216] width 206 height 26
click at [128, 213] on iframe at bounding box center [204, 216] width 206 height 26
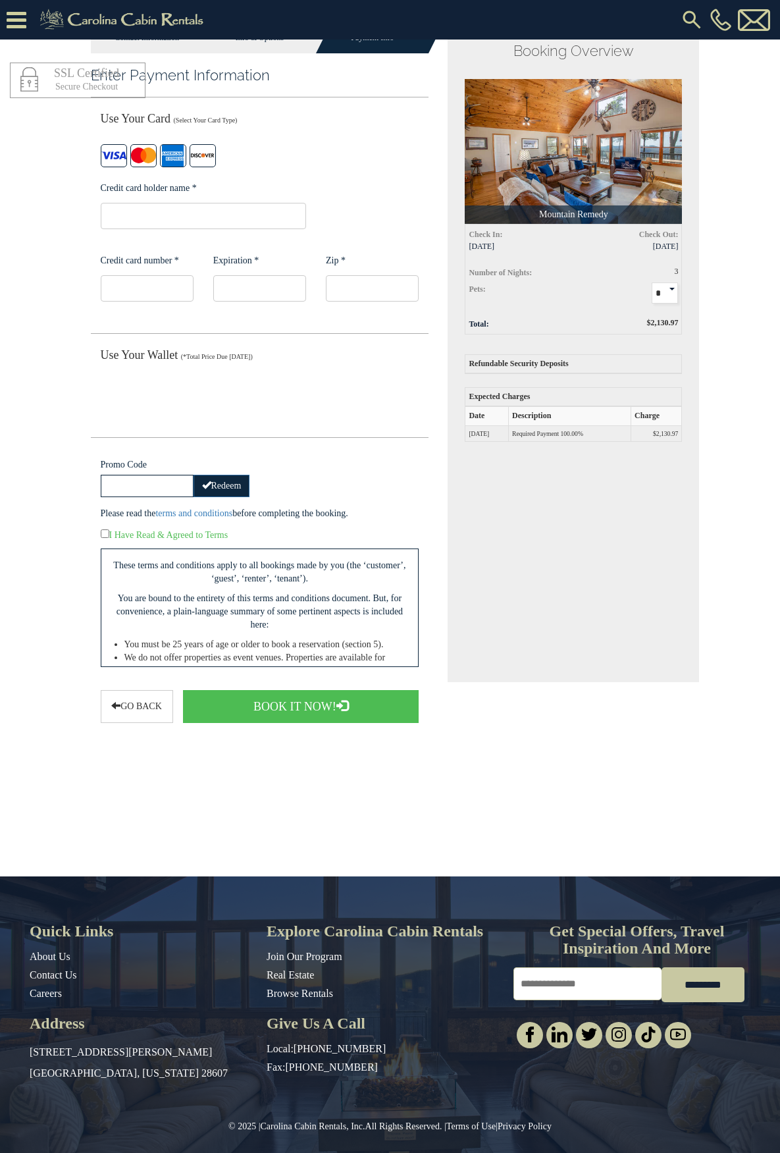
drag, startPoint x: 35, startPoint y: 142, endPoint x: 344, endPoint y: 457, distance: 441.8
click at [344, 457] on div "Promo Code Redeem" at bounding box center [260, 474] width 338 height 45
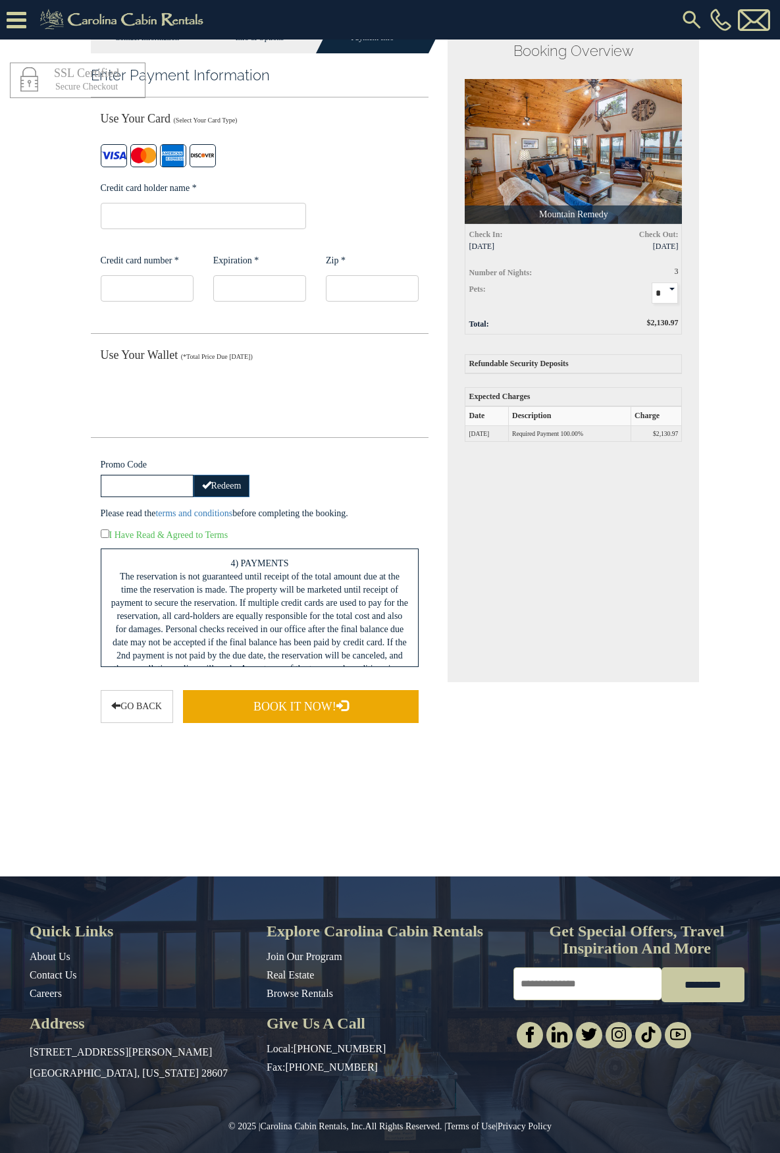
scroll to position [1053, 0]
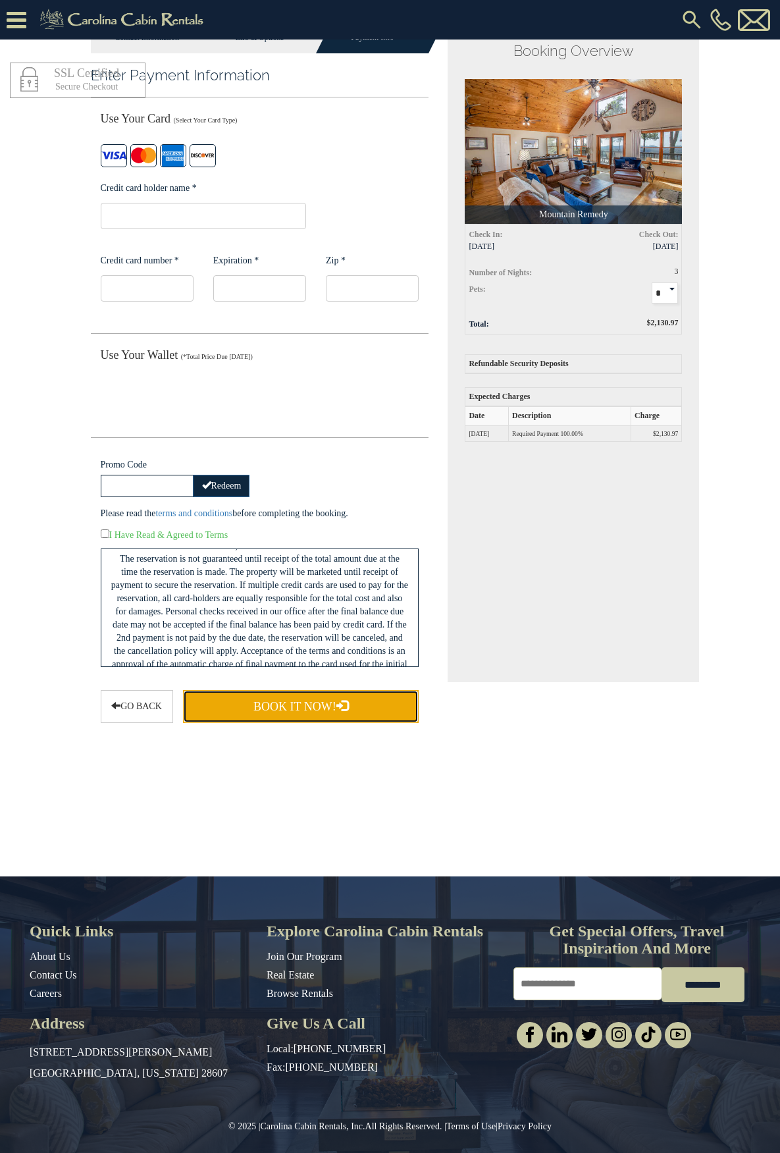
click at [235, 696] on button "Book It Now!" at bounding box center [301, 706] width 236 height 33
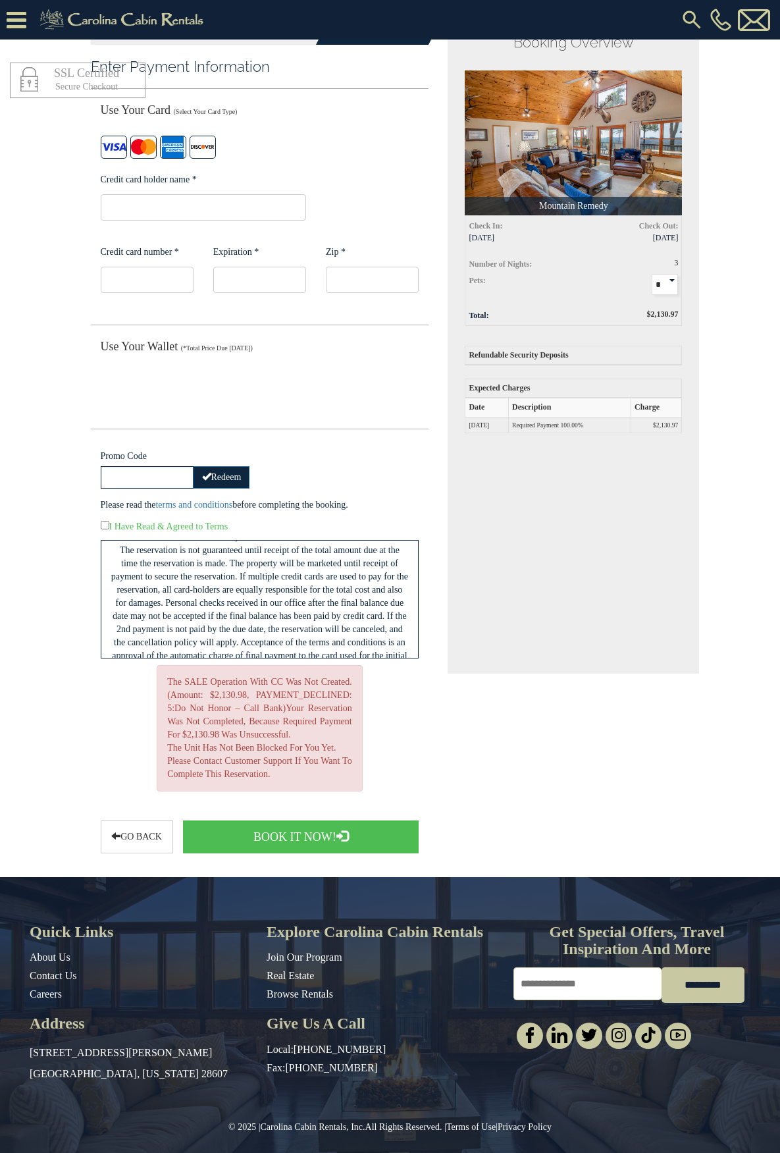
click at [330, 442] on div at bounding box center [260, 442] width 338 height 1
click at [183, 826] on button "Book It Now!" at bounding box center [301, 836] width 236 height 33
